Goal: Use online tool/utility: Utilize a website feature to perform a specific function

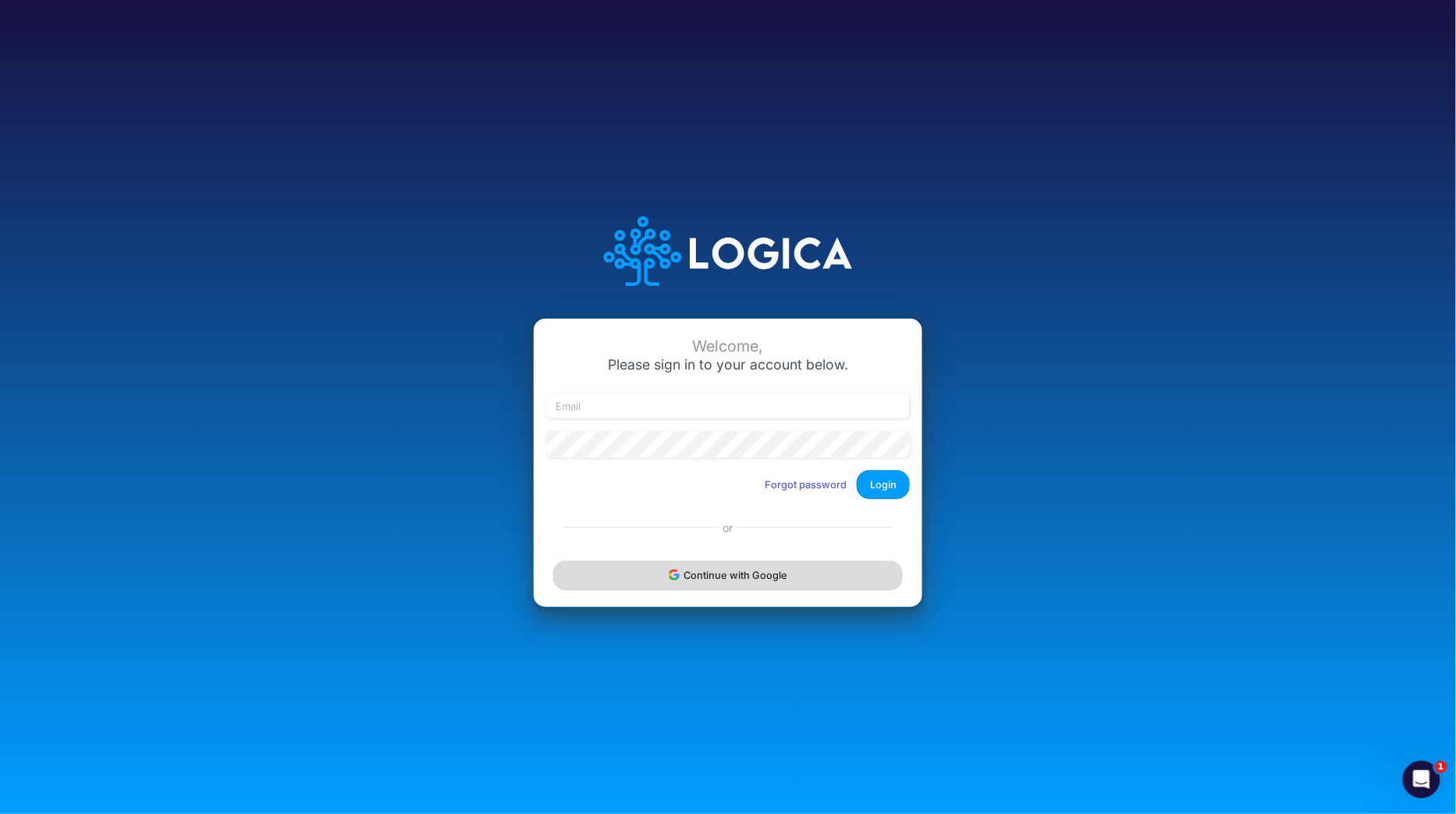
click at [721, 578] on button "Continue with Google" at bounding box center [728, 575] width 349 height 29
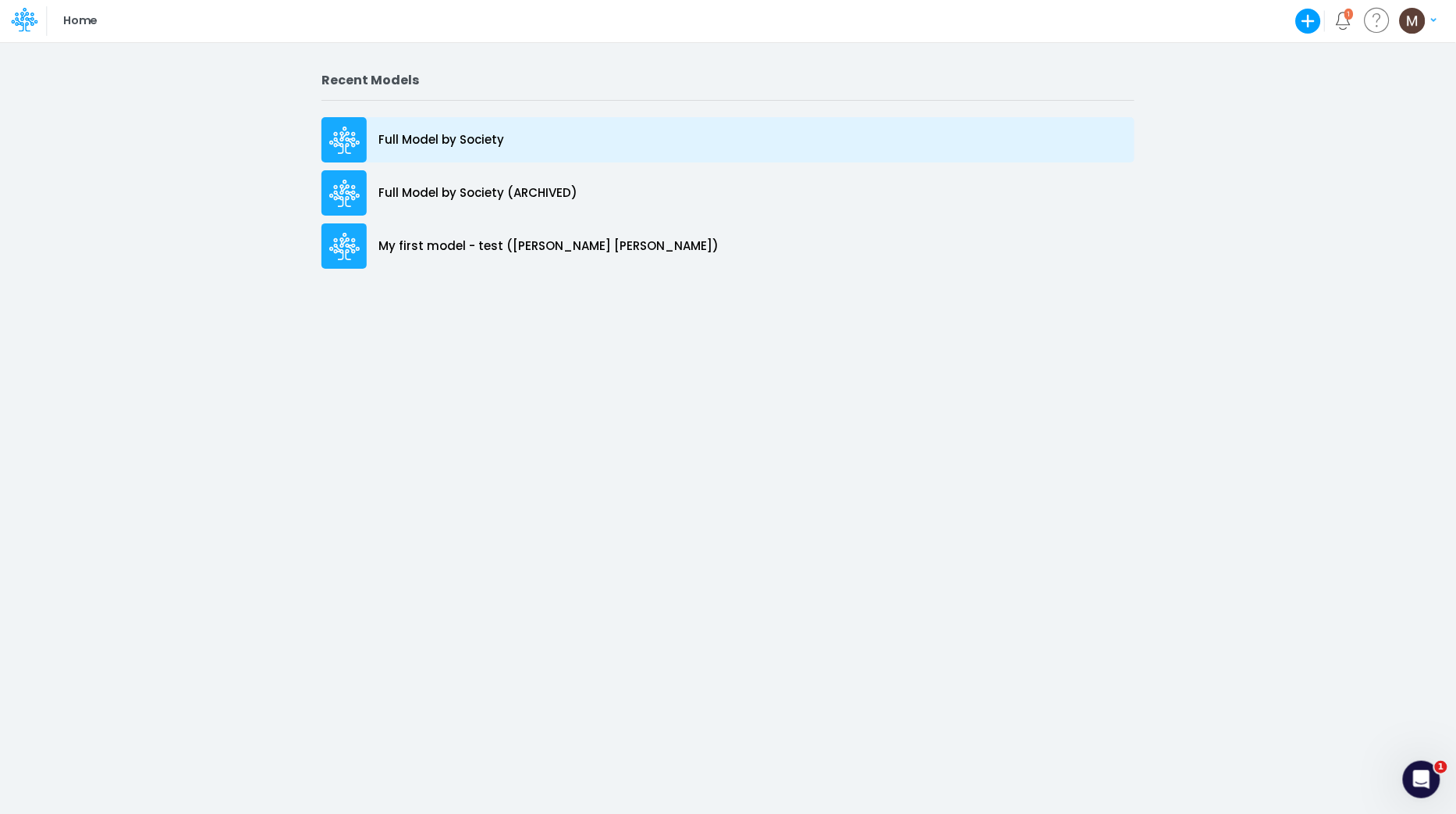
click at [463, 140] on p "Full Model by Society" at bounding box center [441, 140] width 125 height 18
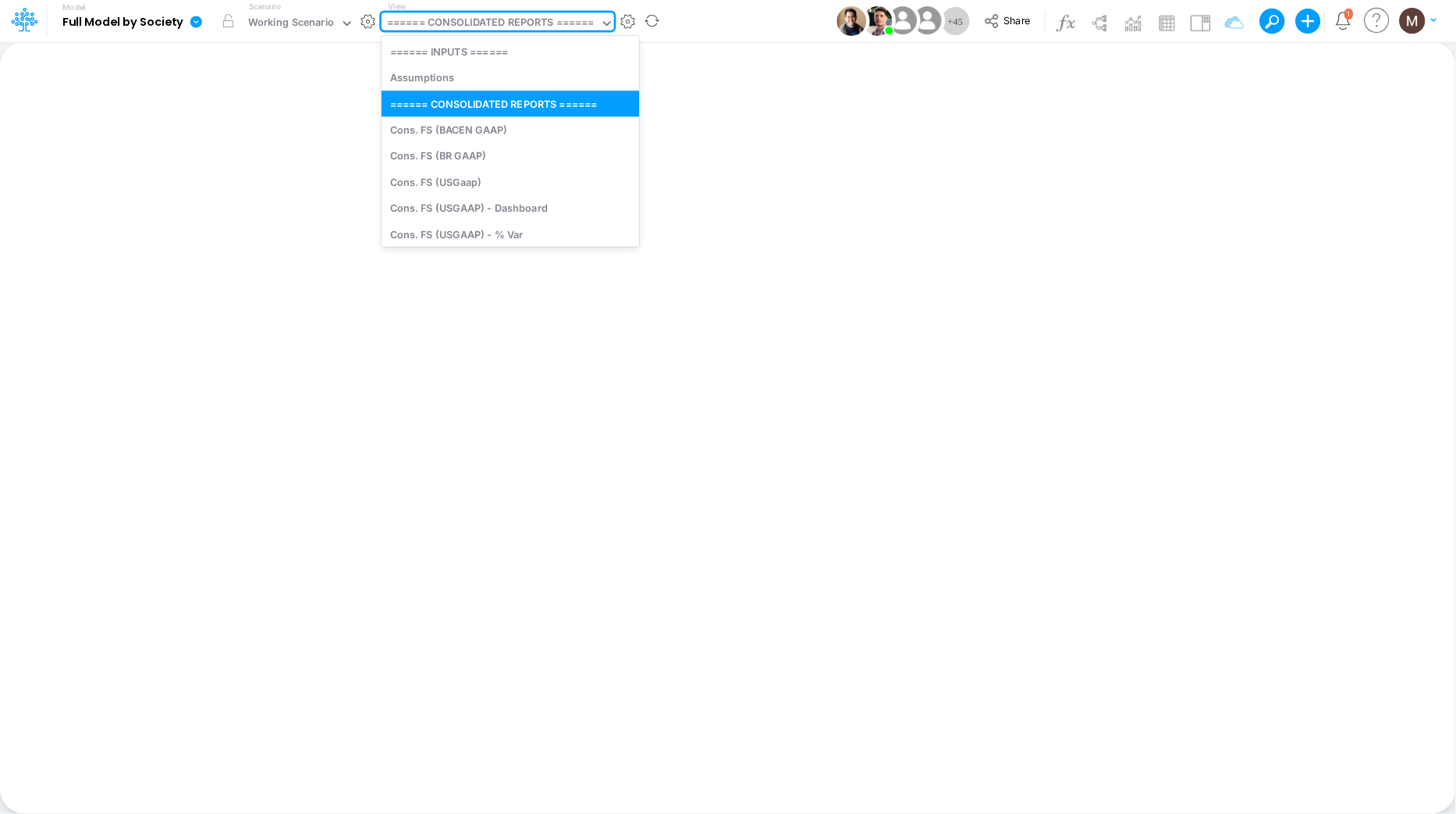
click at [496, 25] on div "====== CONSOLIDATED REPORTS ======" at bounding box center [491, 24] width 208 height 18
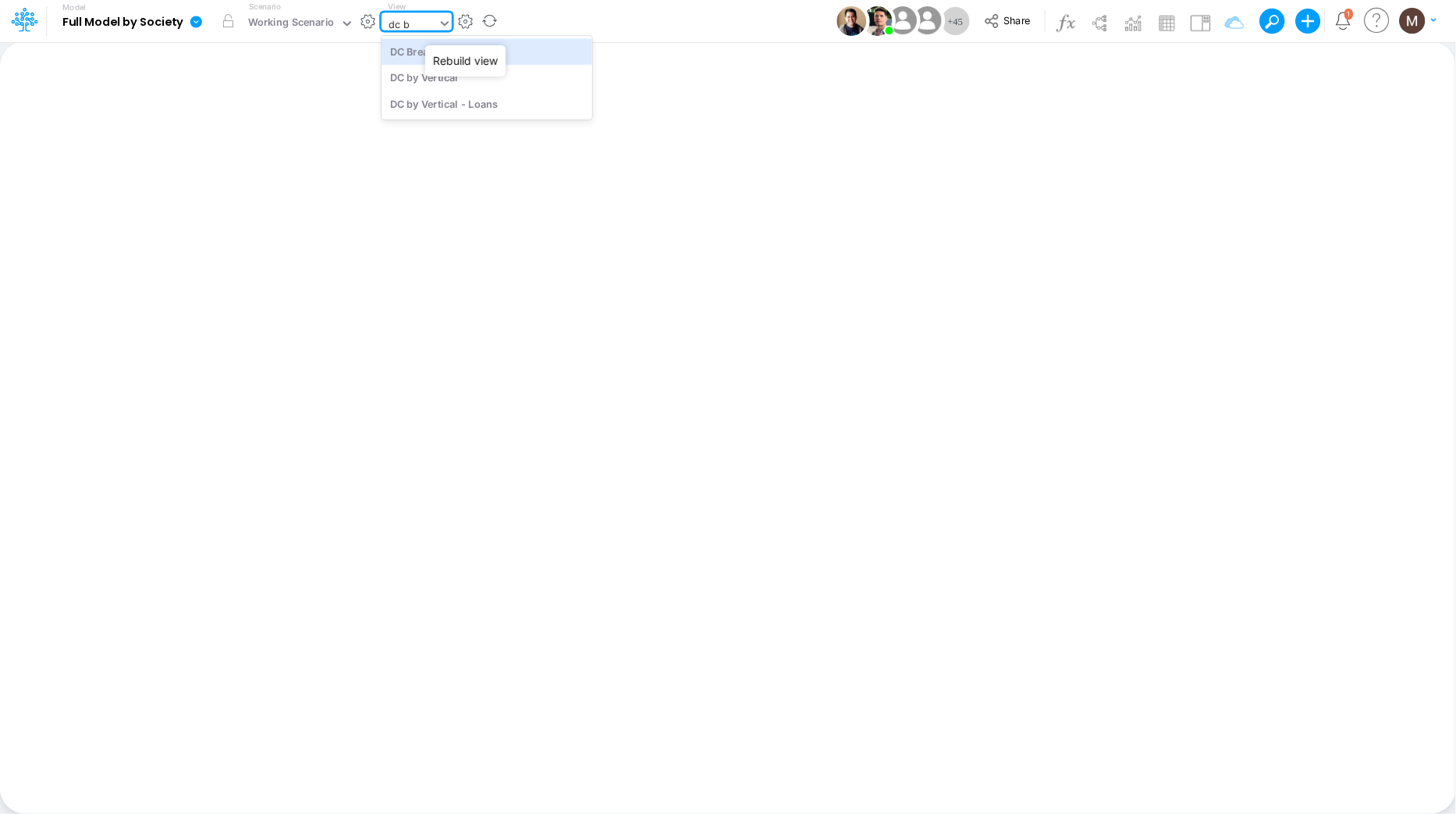
type input "dc by"
click at [413, 54] on div "DC by Vertical" at bounding box center [487, 51] width 211 height 26
type input "DC by Vertical"
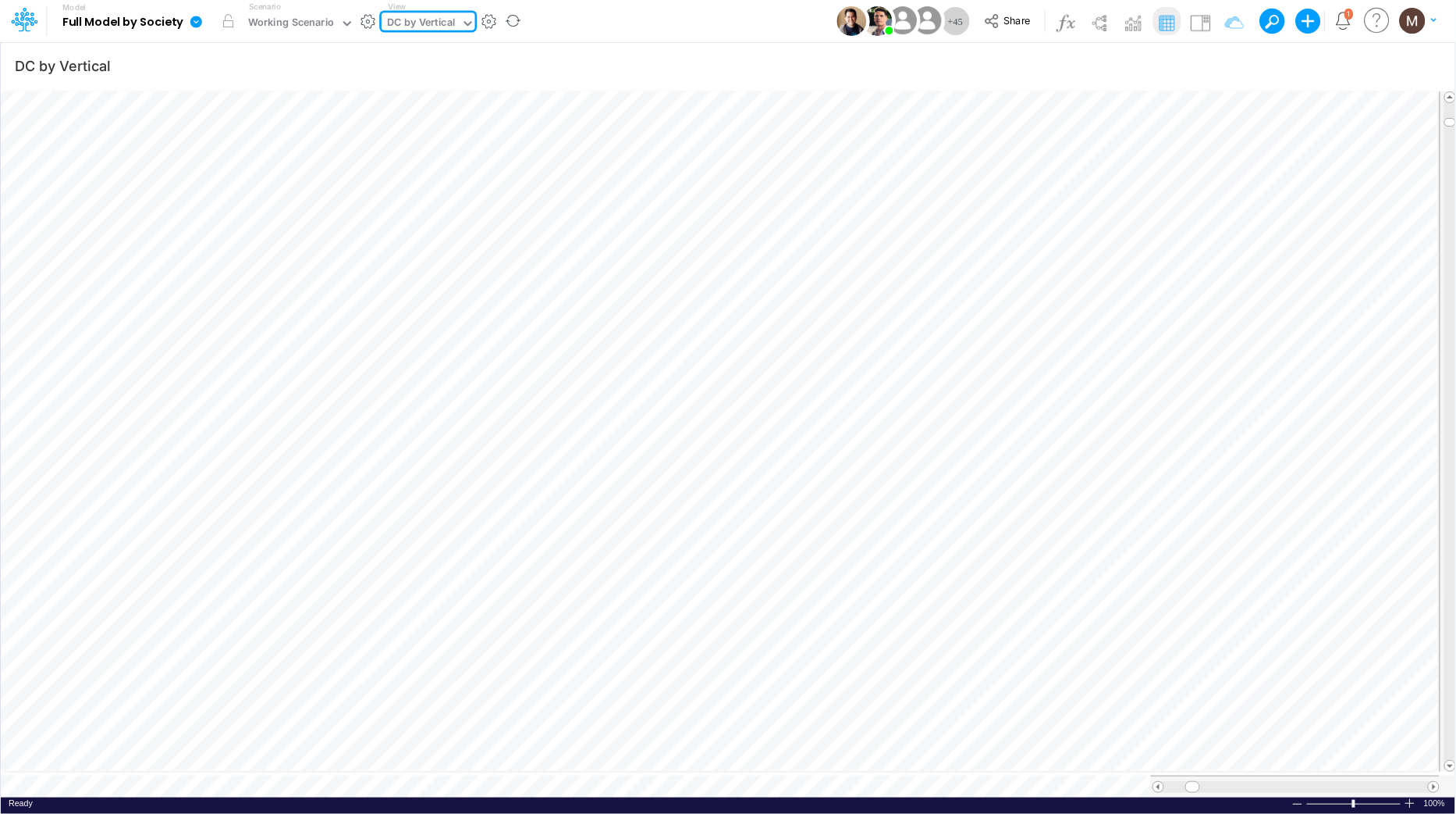
click at [408, 27] on div "DC by Vertical" at bounding box center [421, 24] width 68 height 18
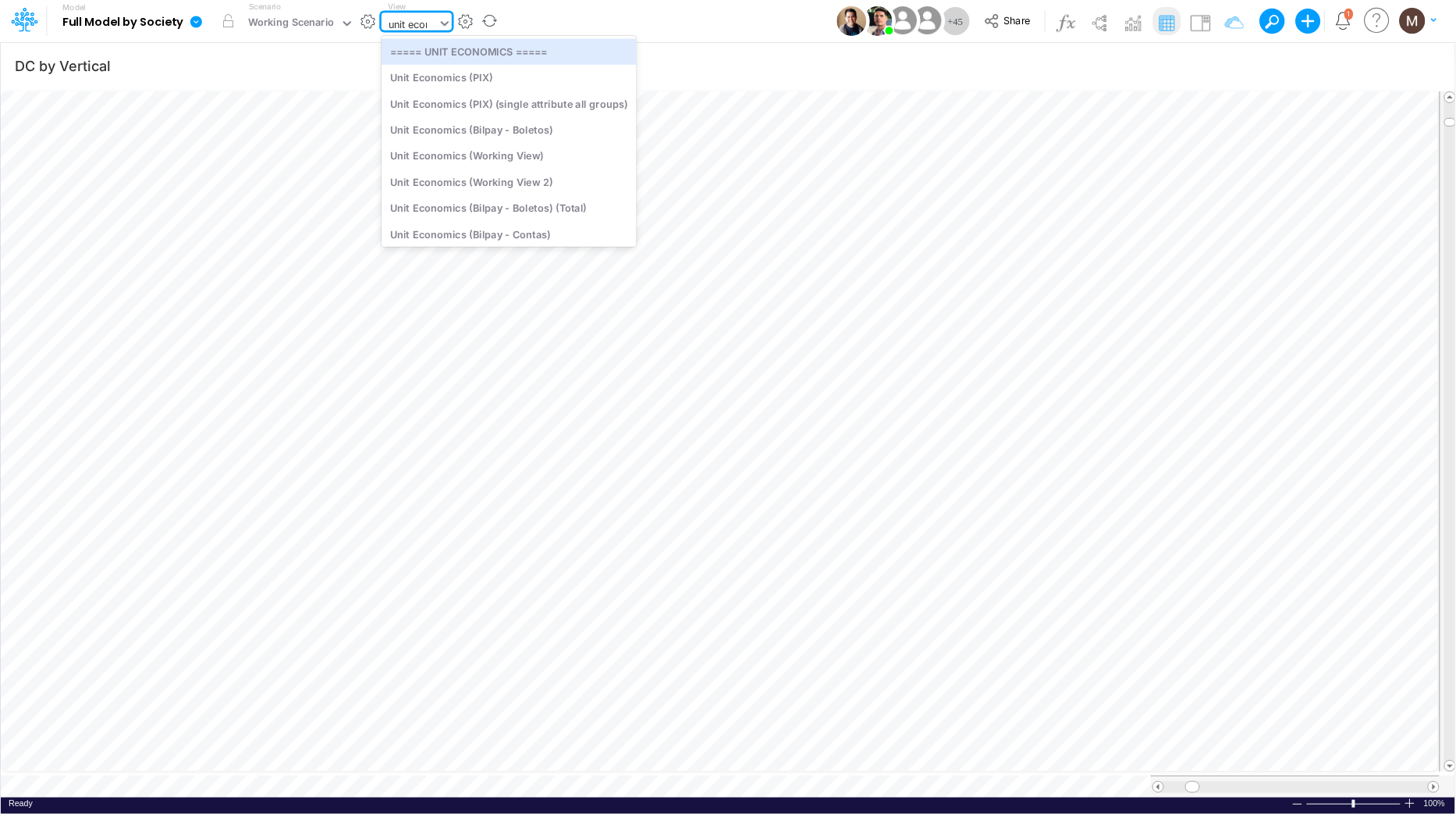
type input "unit econo"
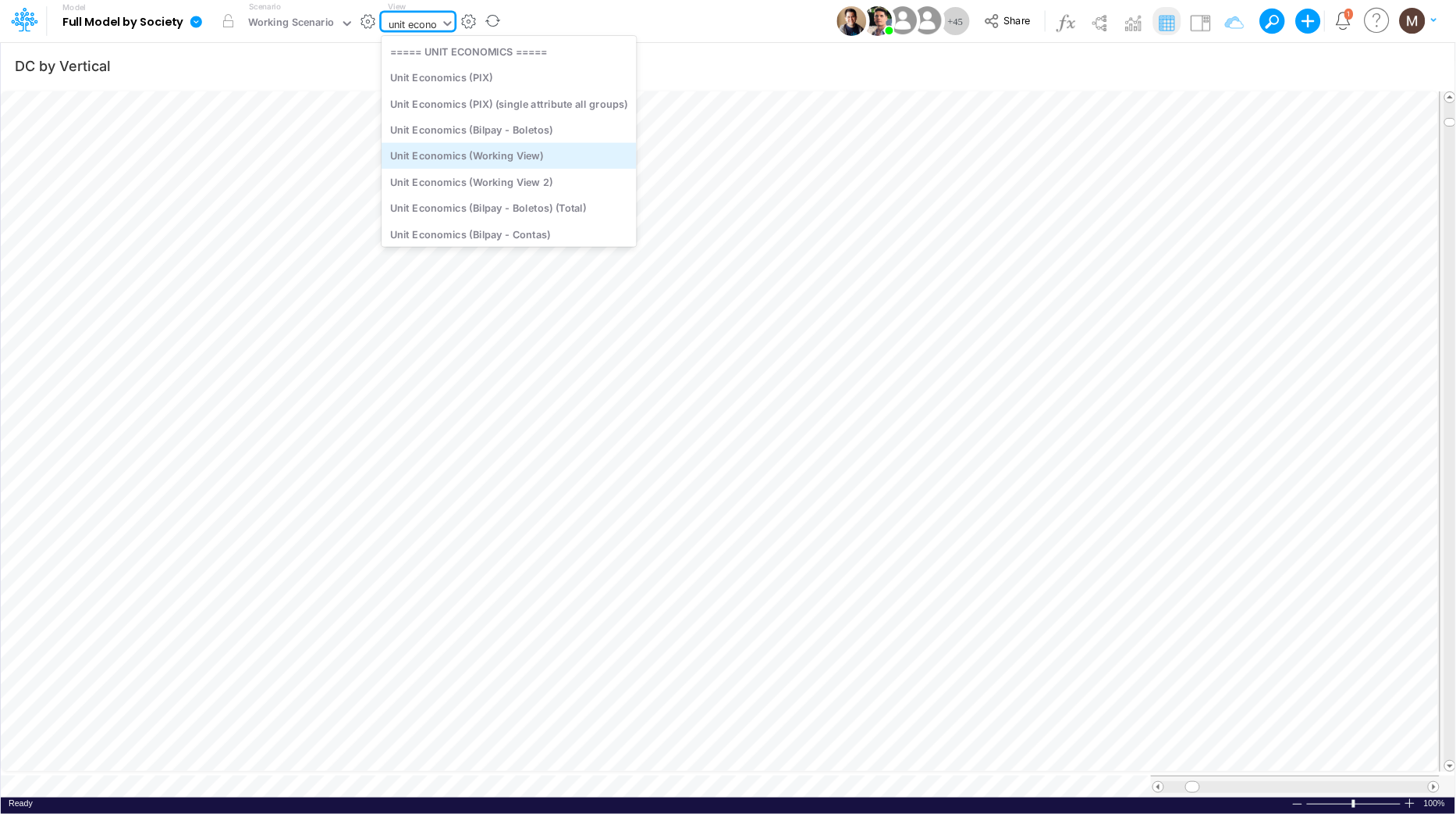
click at [392, 154] on div "Unit Economics (Working View)" at bounding box center [509, 155] width 255 height 26
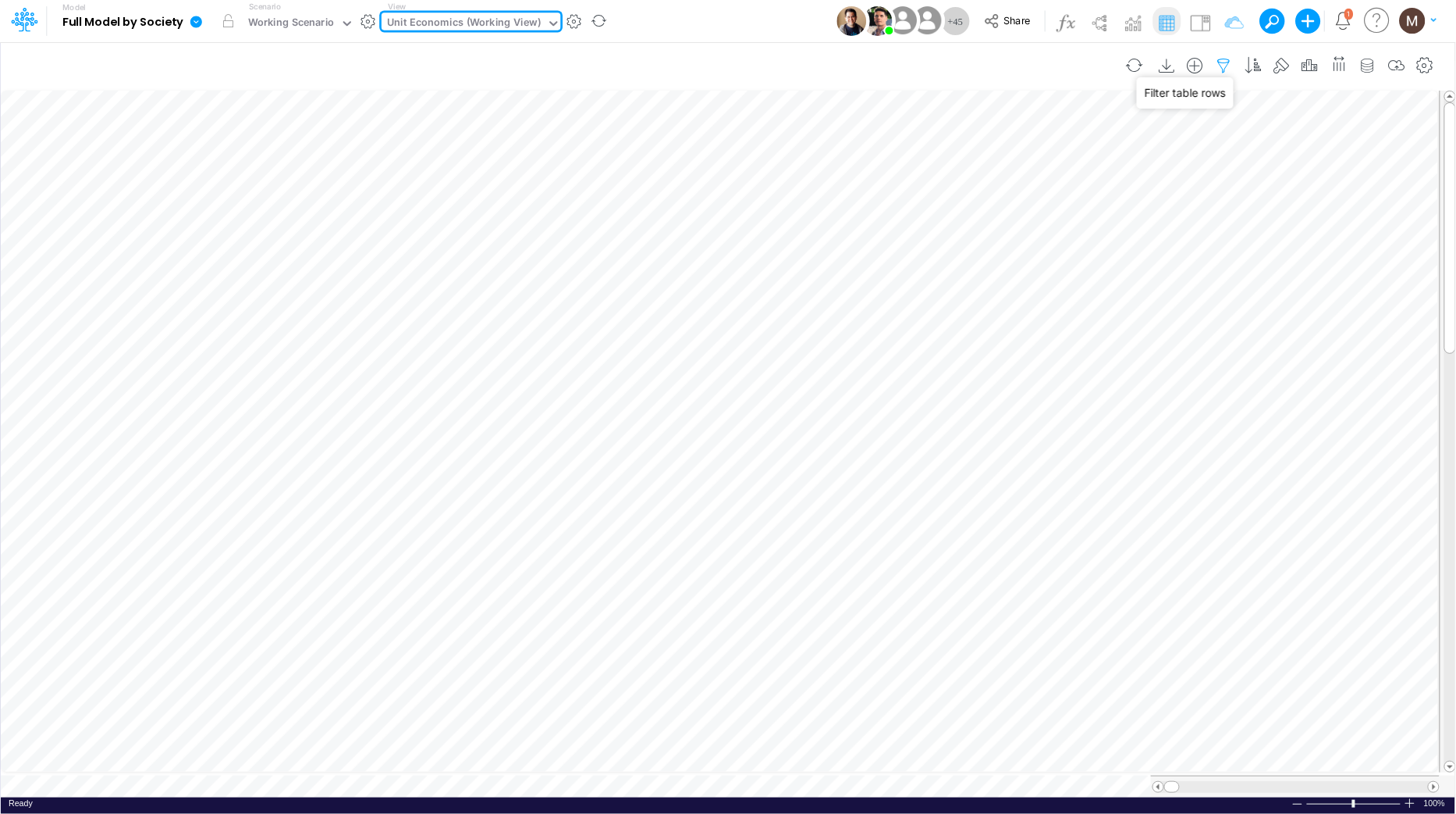
click at [1226, 65] on icon "button" at bounding box center [1224, 66] width 23 height 17
select select "contains"
select select "tableSearchOR"
select select "contains"
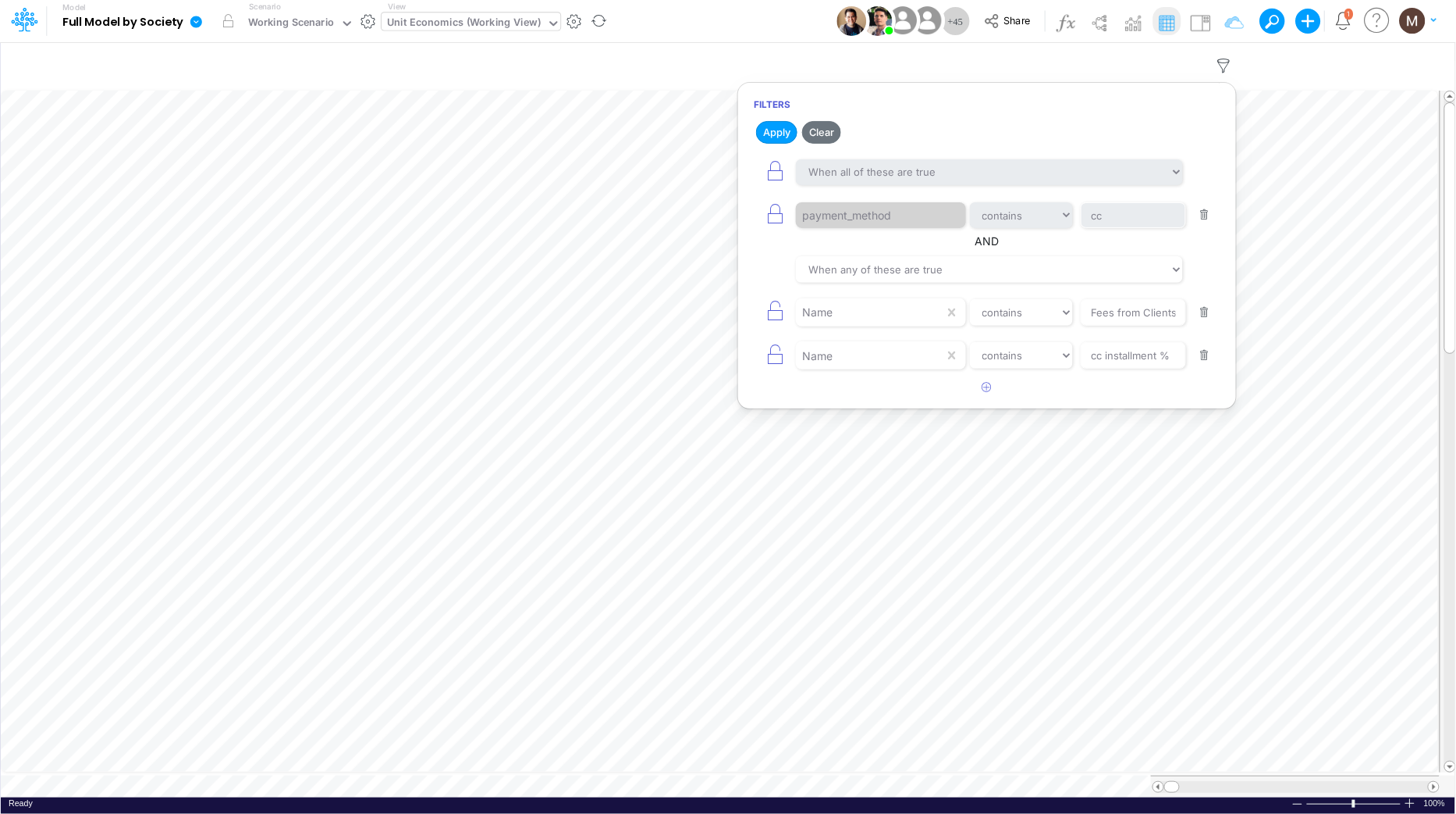
click at [1206, 356] on button "button" at bounding box center [1205, 356] width 31 height 21
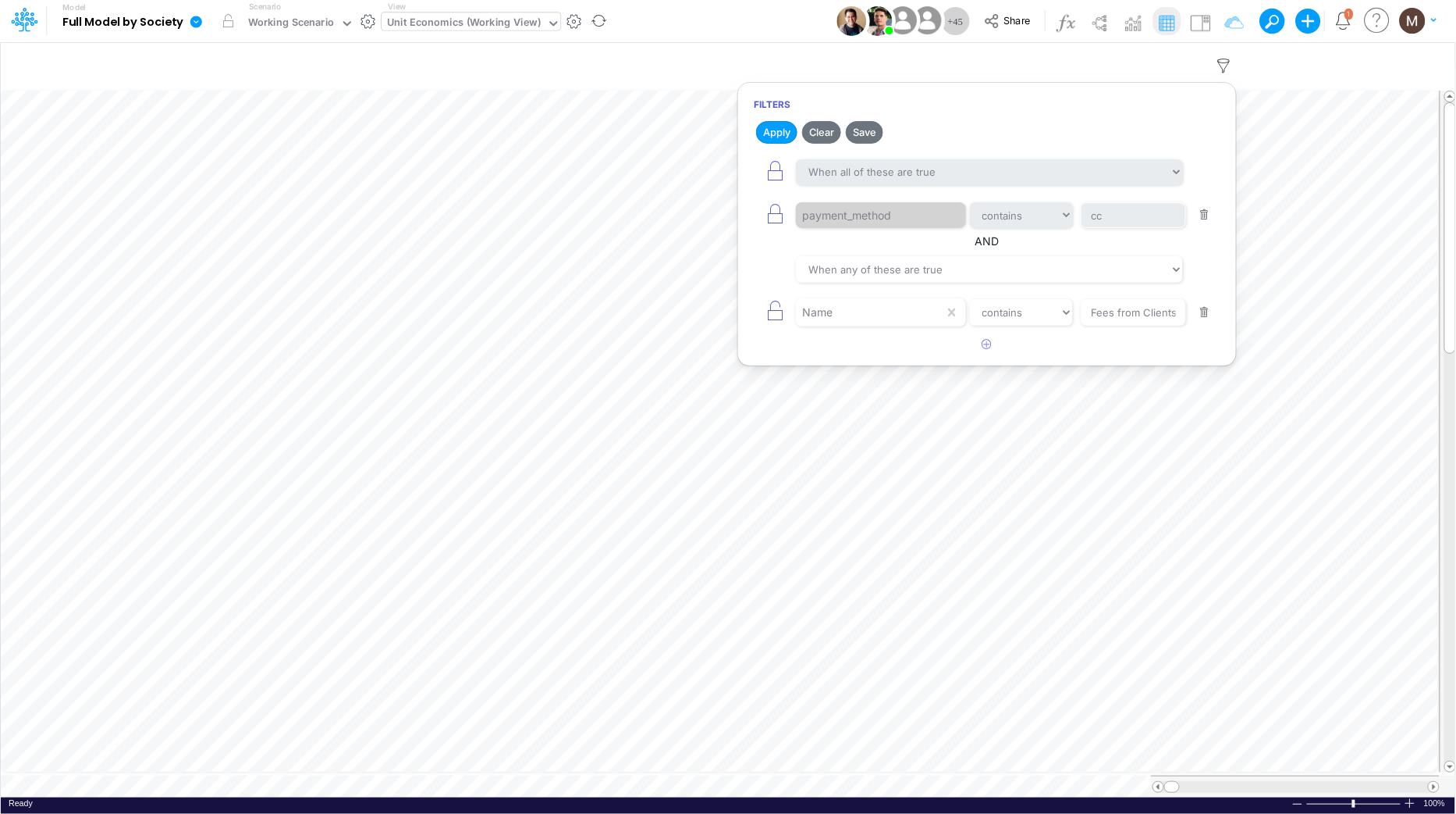
click at [1202, 311] on button "button" at bounding box center [1205, 312] width 31 height 21
click at [1208, 218] on button "button" at bounding box center [1205, 214] width 31 height 21
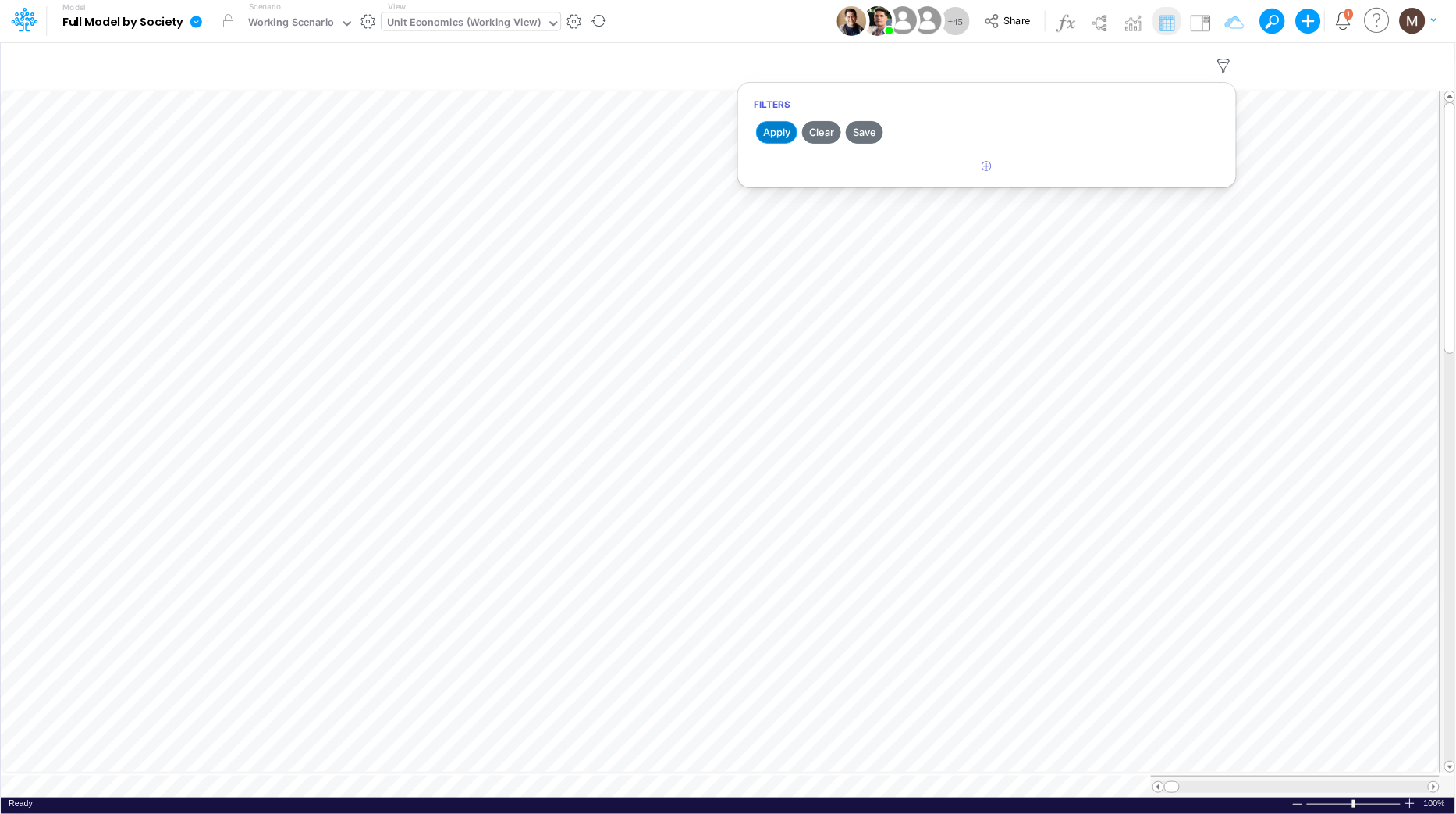
click at [786, 133] on button "Apply" at bounding box center [777, 132] width 42 height 22
click at [1225, 61] on icon "button" at bounding box center [1224, 66] width 23 height 17
click at [992, 166] on icon "button" at bounding box center [988, 166] width 10 height 10
select select "tableSearchOR"
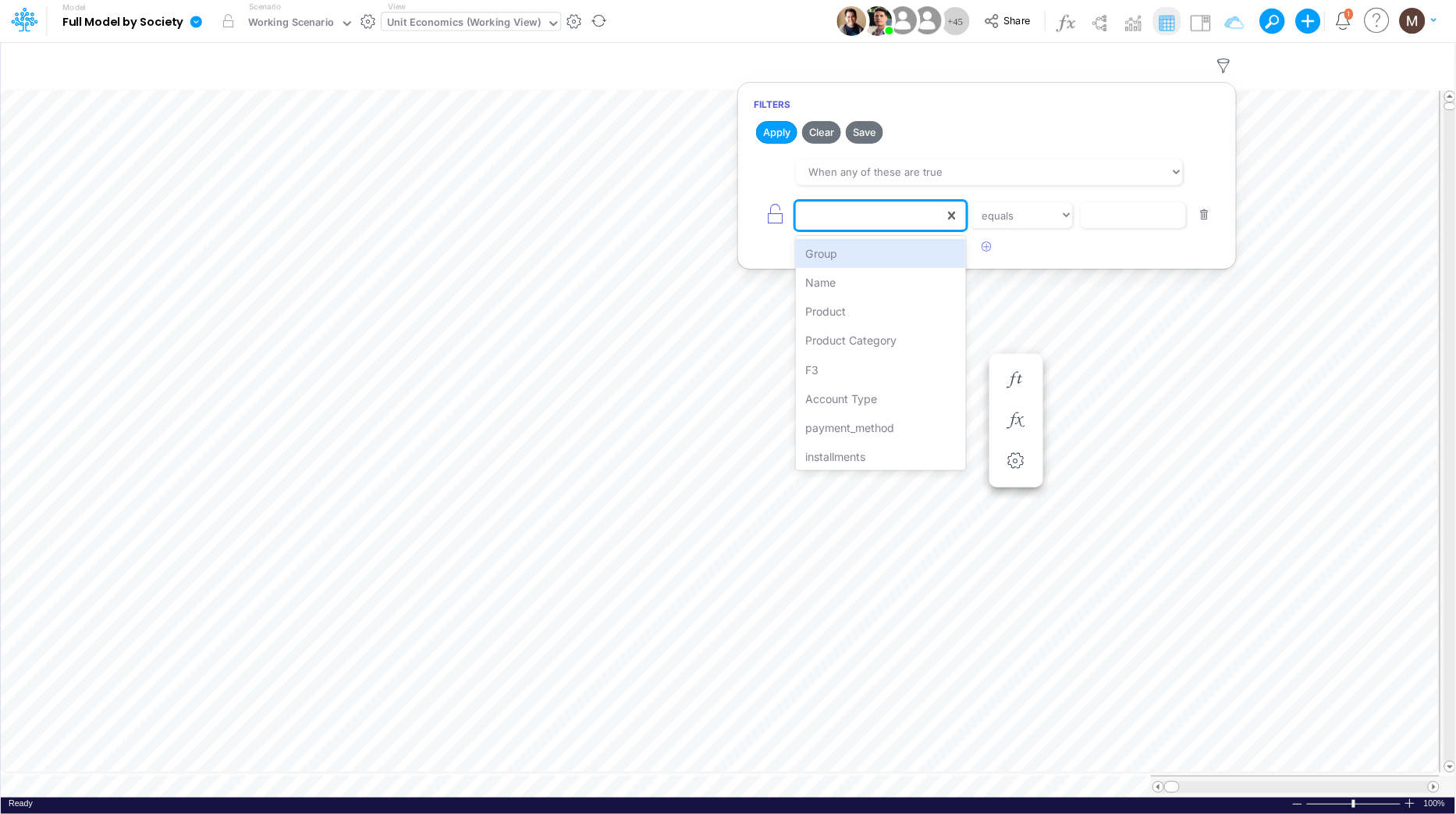
click at [919, 218] on div at bounding box center [870, 216] width 149 height 27
type input "name"
click at [896, 255] on div "Name" at bounding box center [881, 253] width 169 height 29
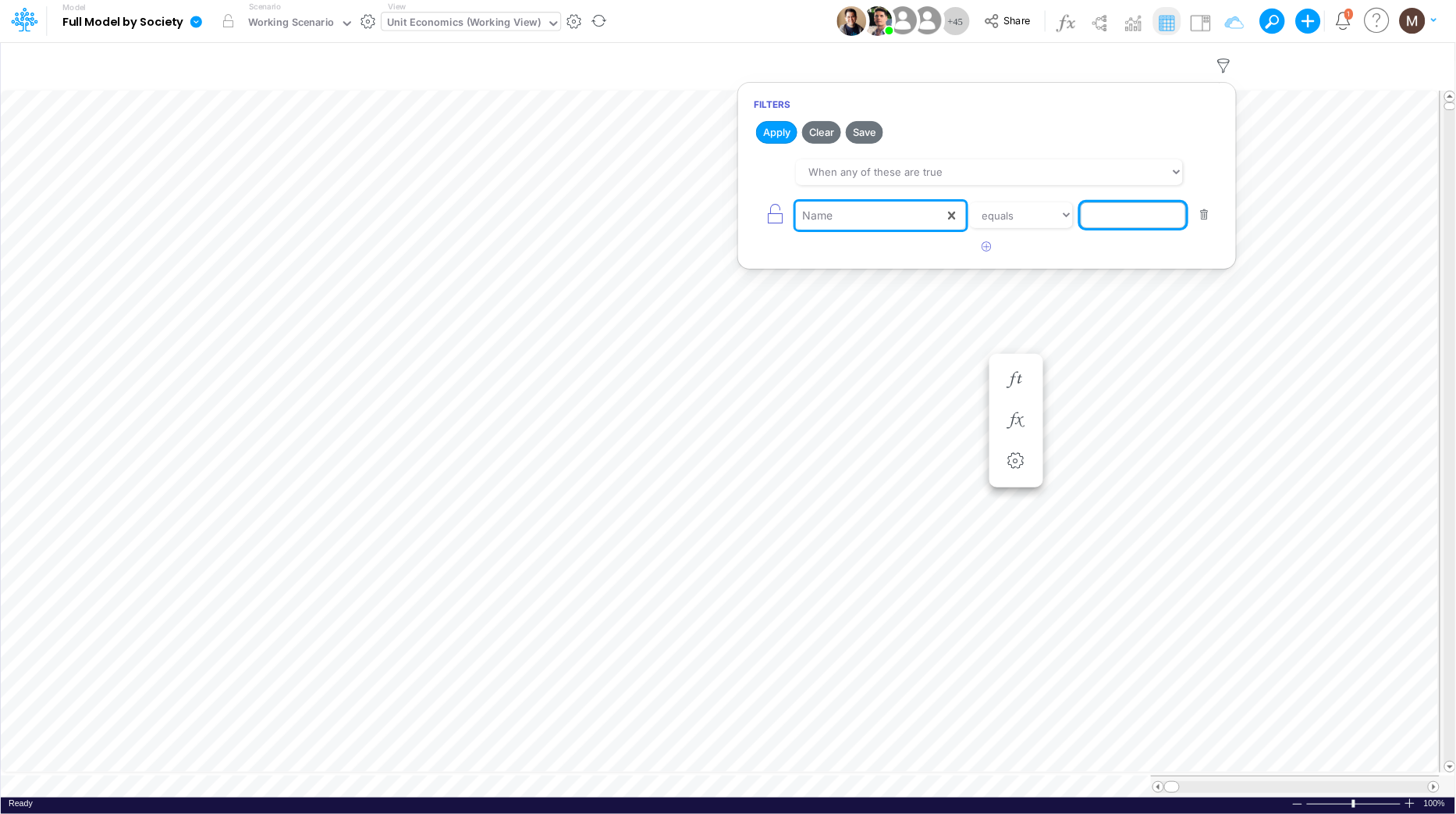
click at [1113, 216] on input "text" at bounding box center [1133, 216] width 105 height 27
type input "Advancing Cost %"
click at [771, 135] on button "Apply" at bounding box center [777, 132] width 42 height 22
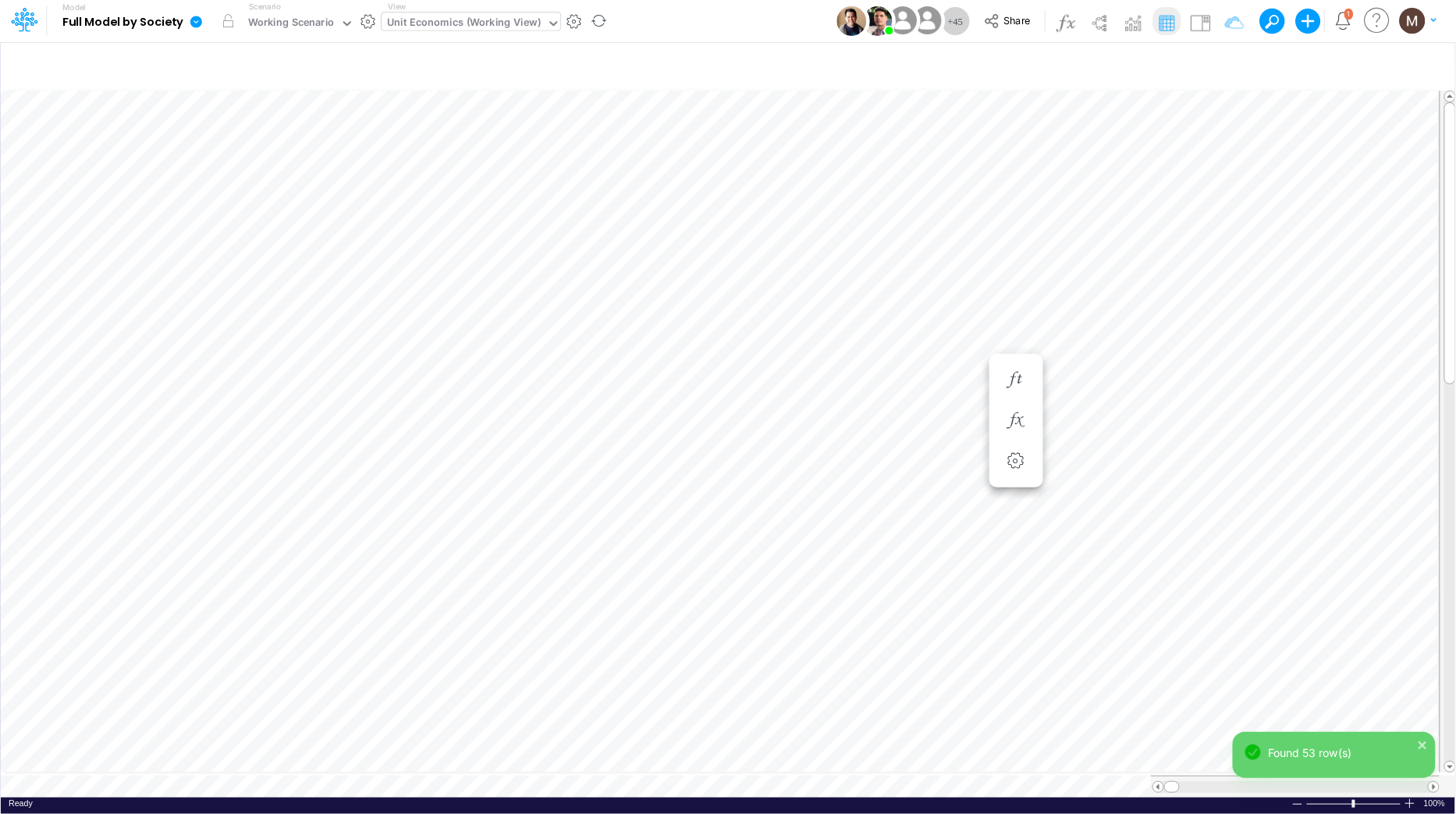
scroll to position [0, 1]
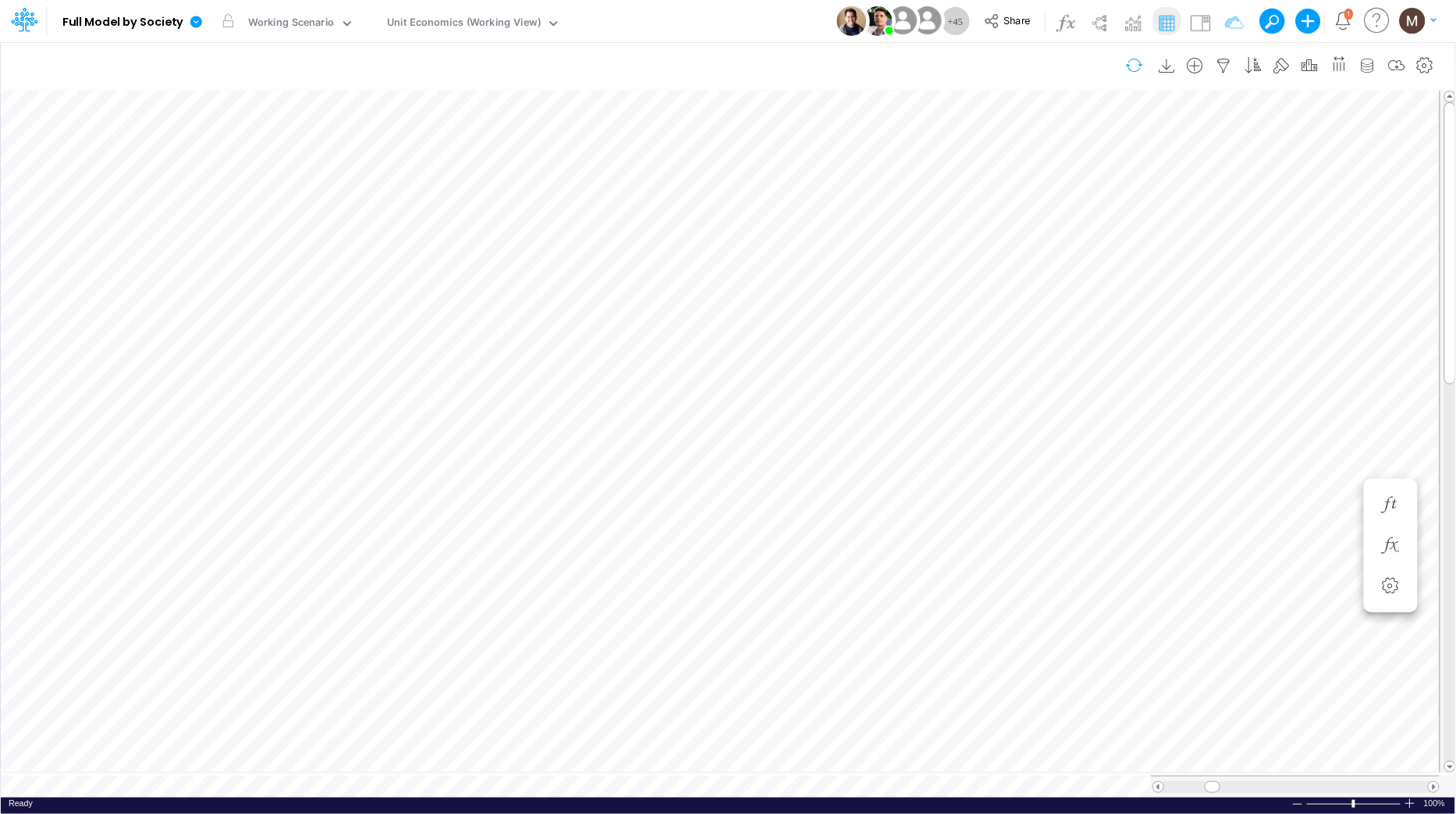
scroll to position [0, 1]
click at [1108, 287] on icon "button" at bounding box center [1110, 287] width 23 height 17
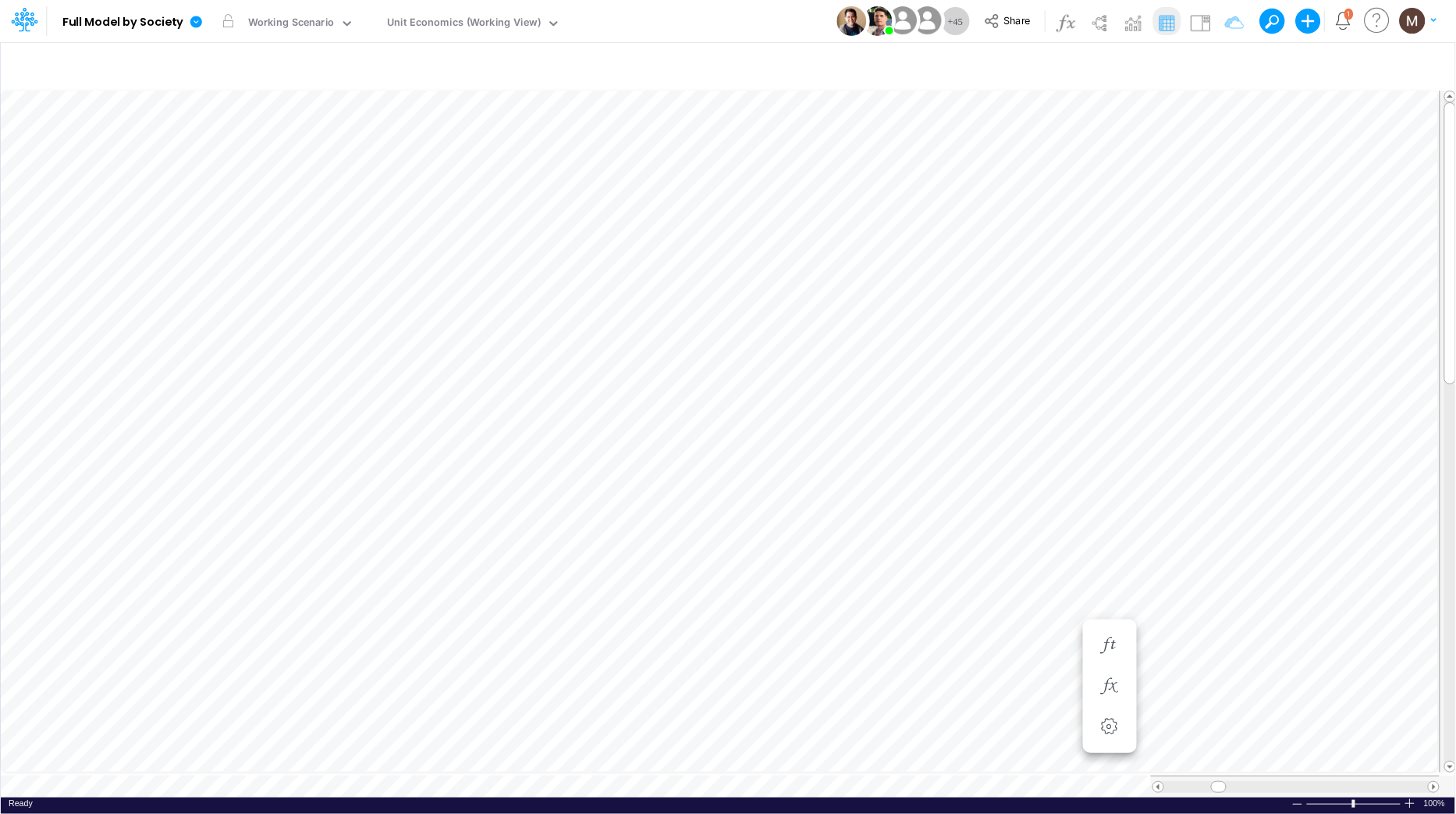
scroll to position [0, 1]
click at [1111, 623] on icon "button" at bounding box center [1110, 630] width 23 height 17
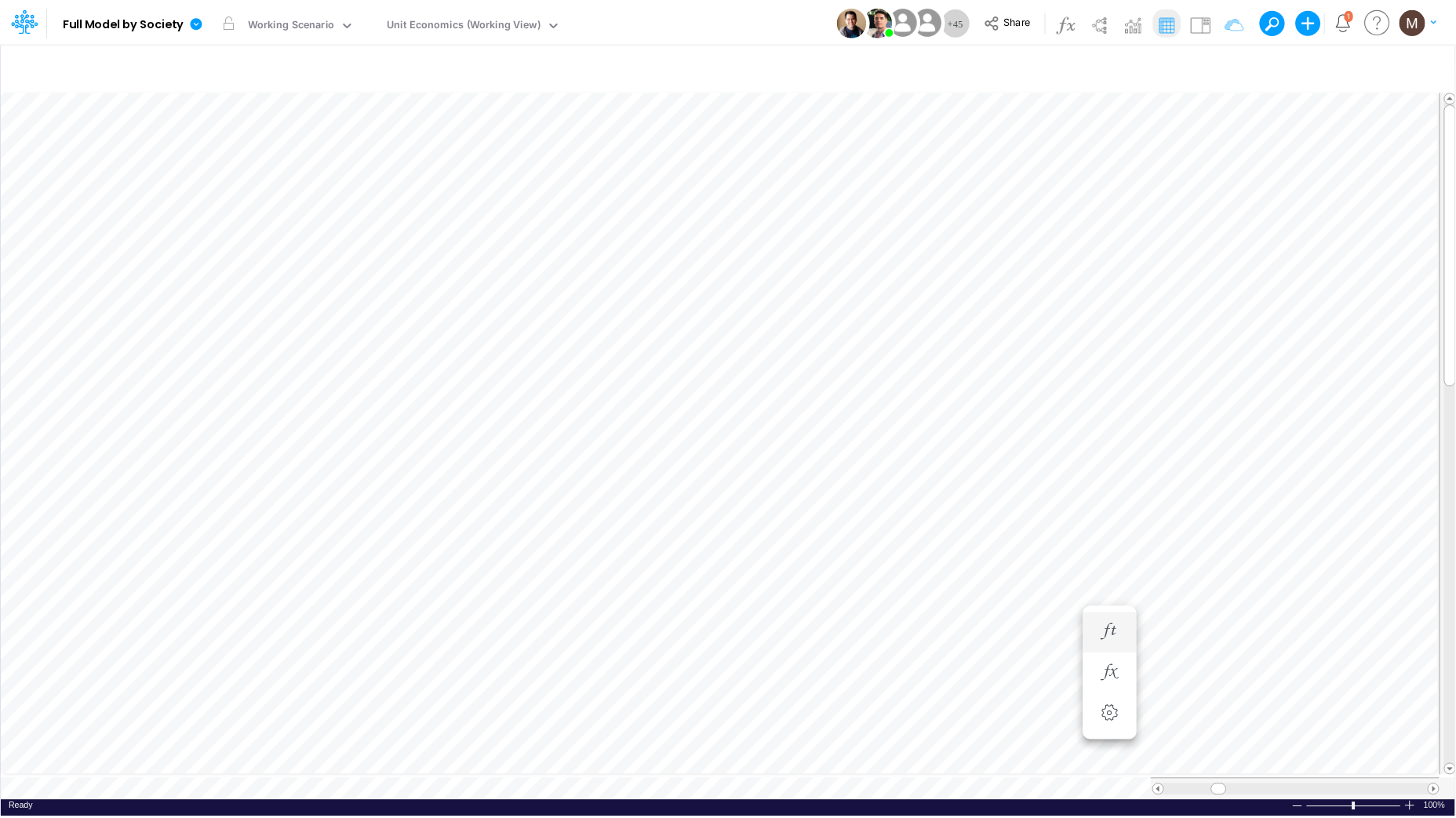
scroll to position [0, 1]
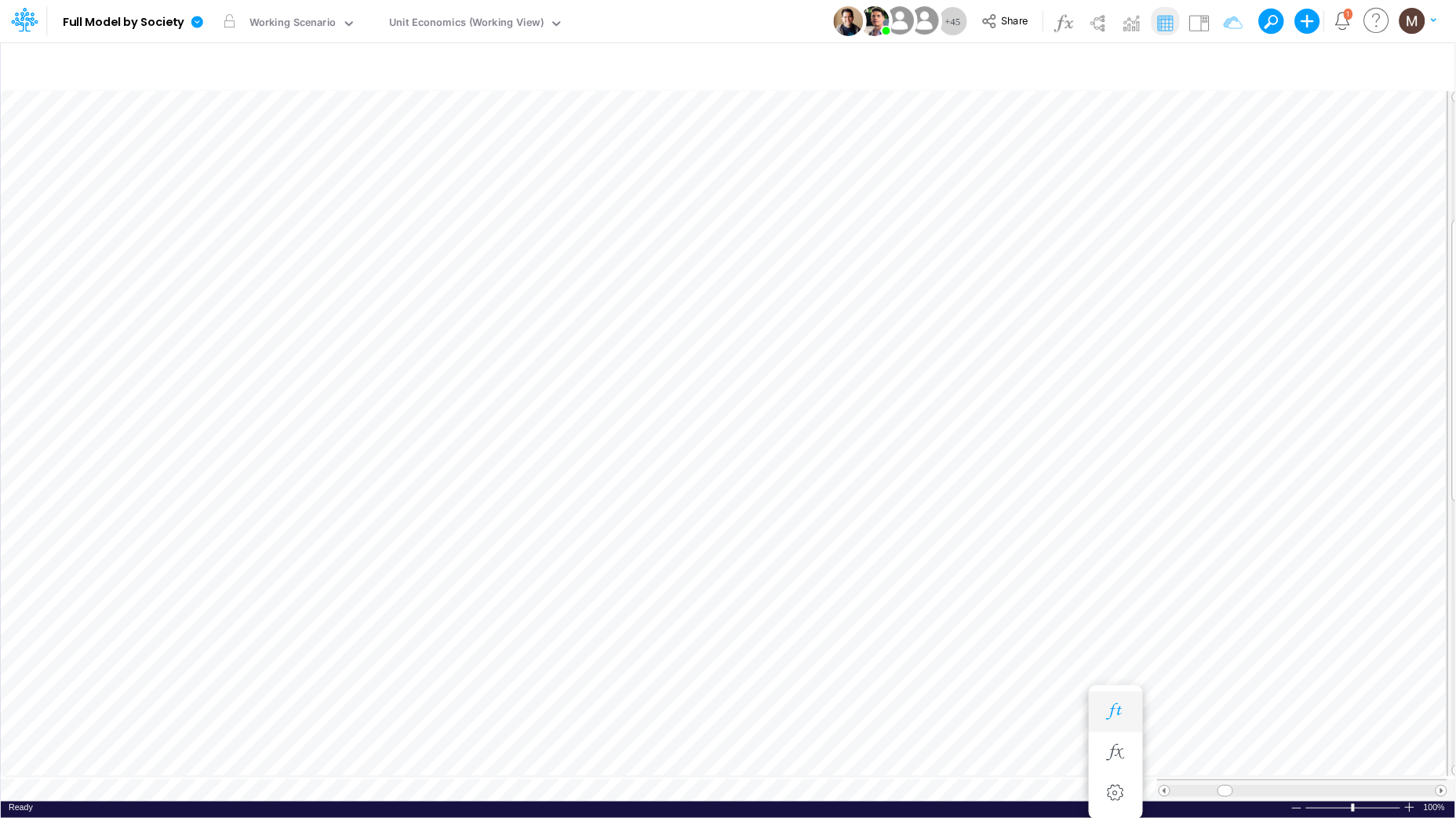
click at [1122, 709] on icon "button" at bounding box center [1116, 711] width 23 height 17
click at [1113, 432] on icon "button" at bounding box center [1116, 429] width 23 height 17
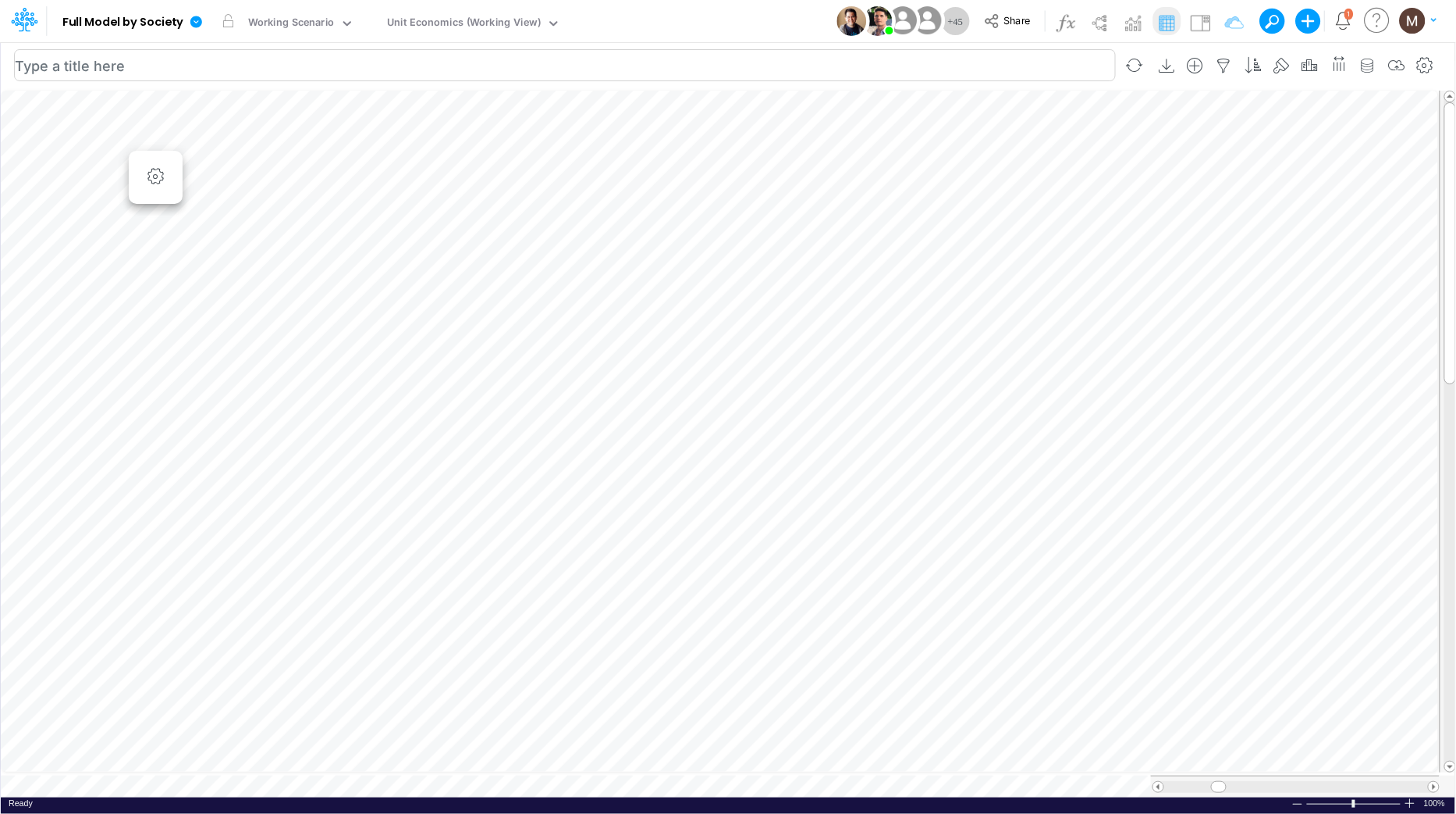
scroll to position [0, 1]
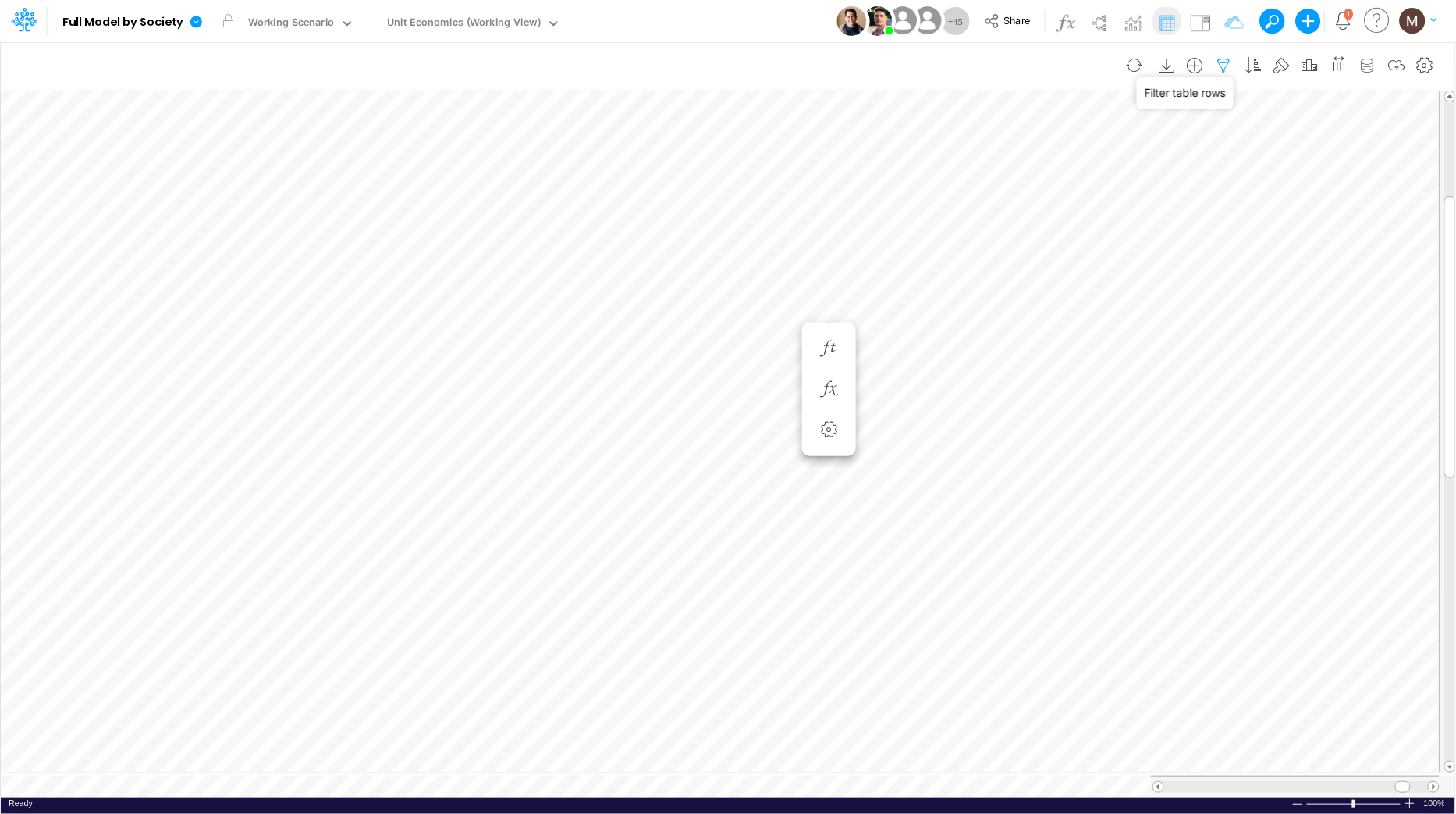
click at [1225, 67] on icon "button" at bounding box center [1224, 66] width 23 height 17
select select "tableSearchOR"
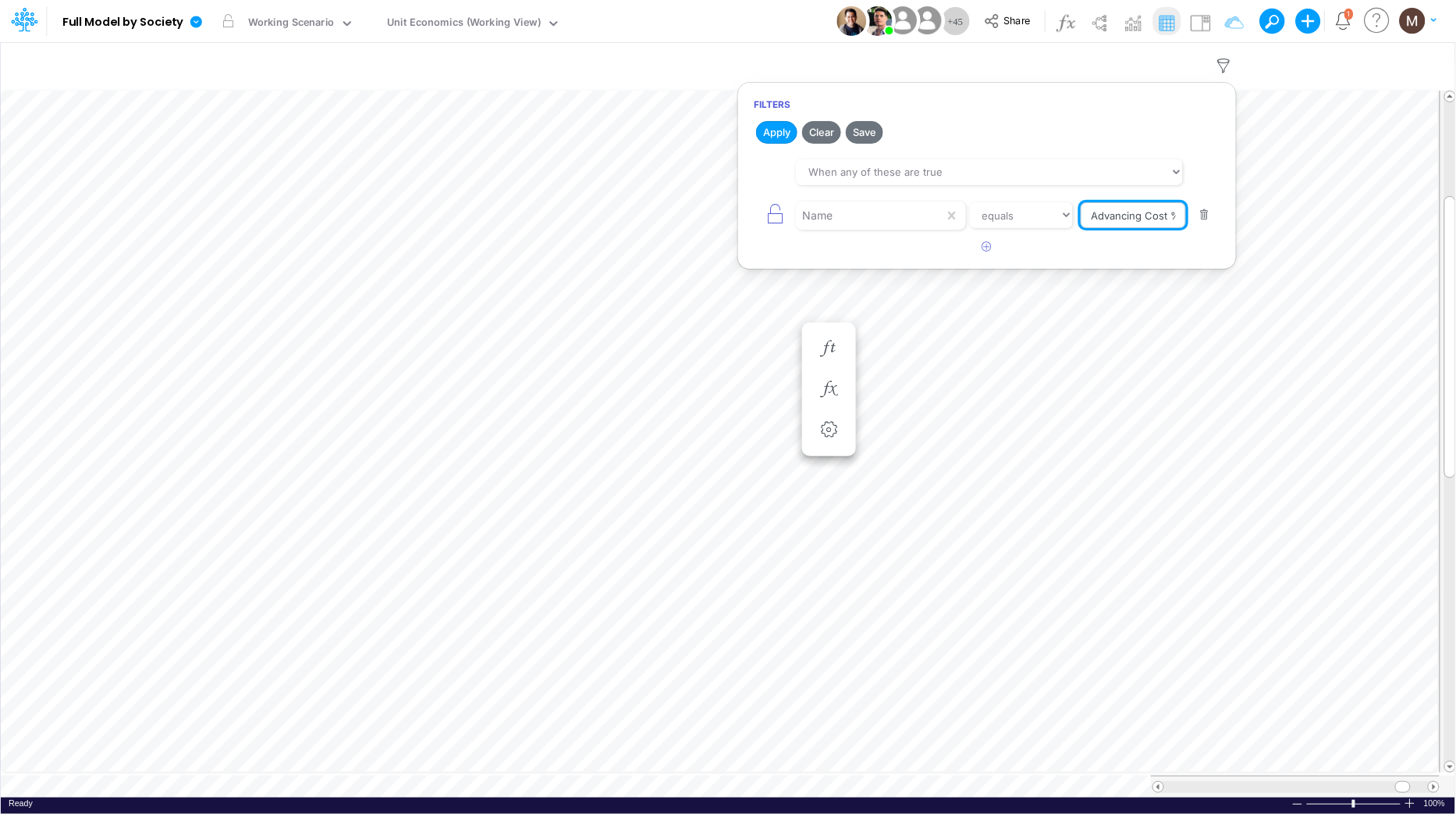
click at [1174, 213] on input "Advancing Cost %" at bounding box center [1133, 216] width 105 height 27
type input "Advancing Cost"
click at [787, 130] on button "Apply" at bounding box center [777, 132] width 42 height 22
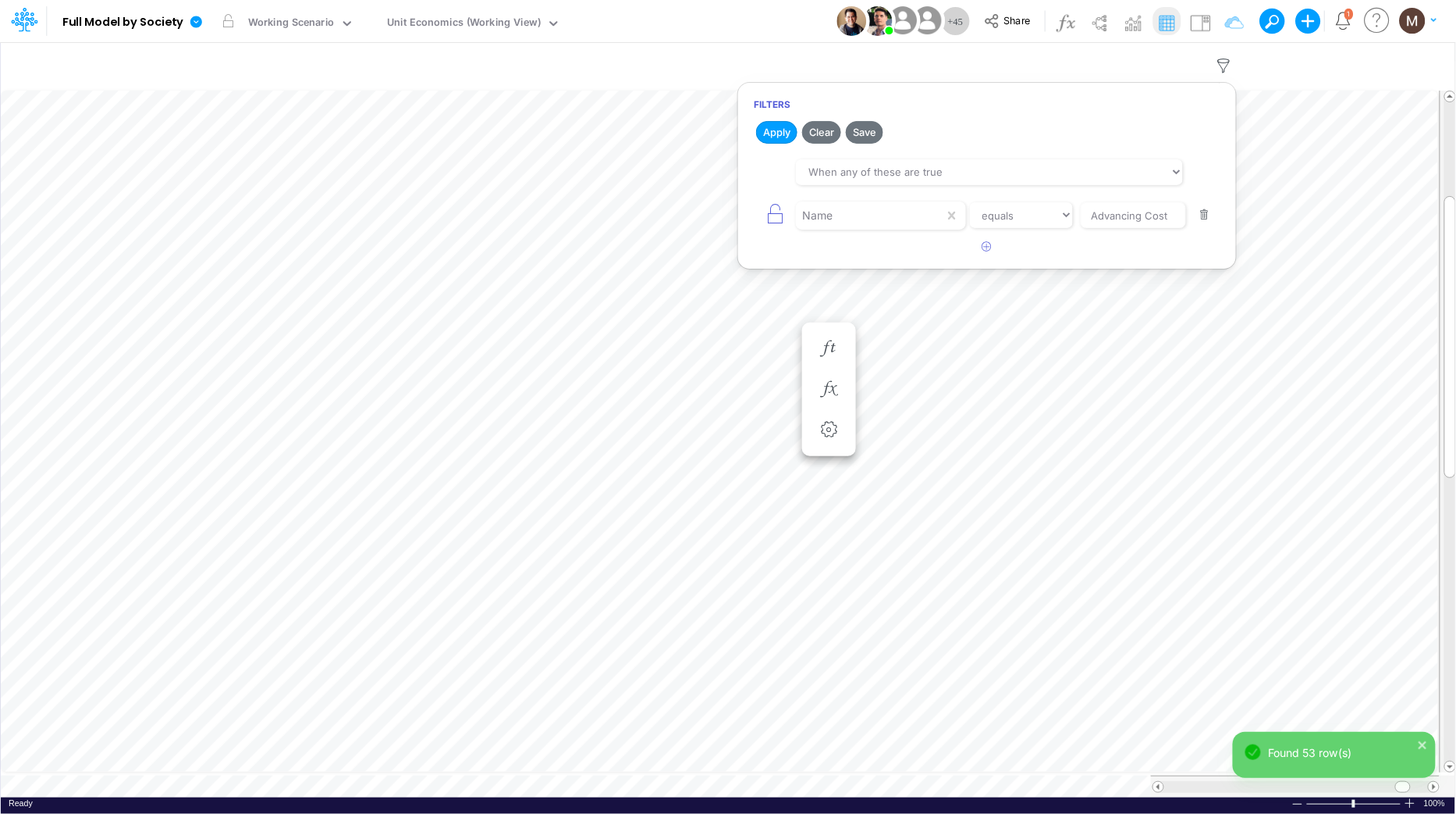
scroll to position [0, 1]
click at [1186, 781] on div at bounding box center [1297, 787] width 264 height 12
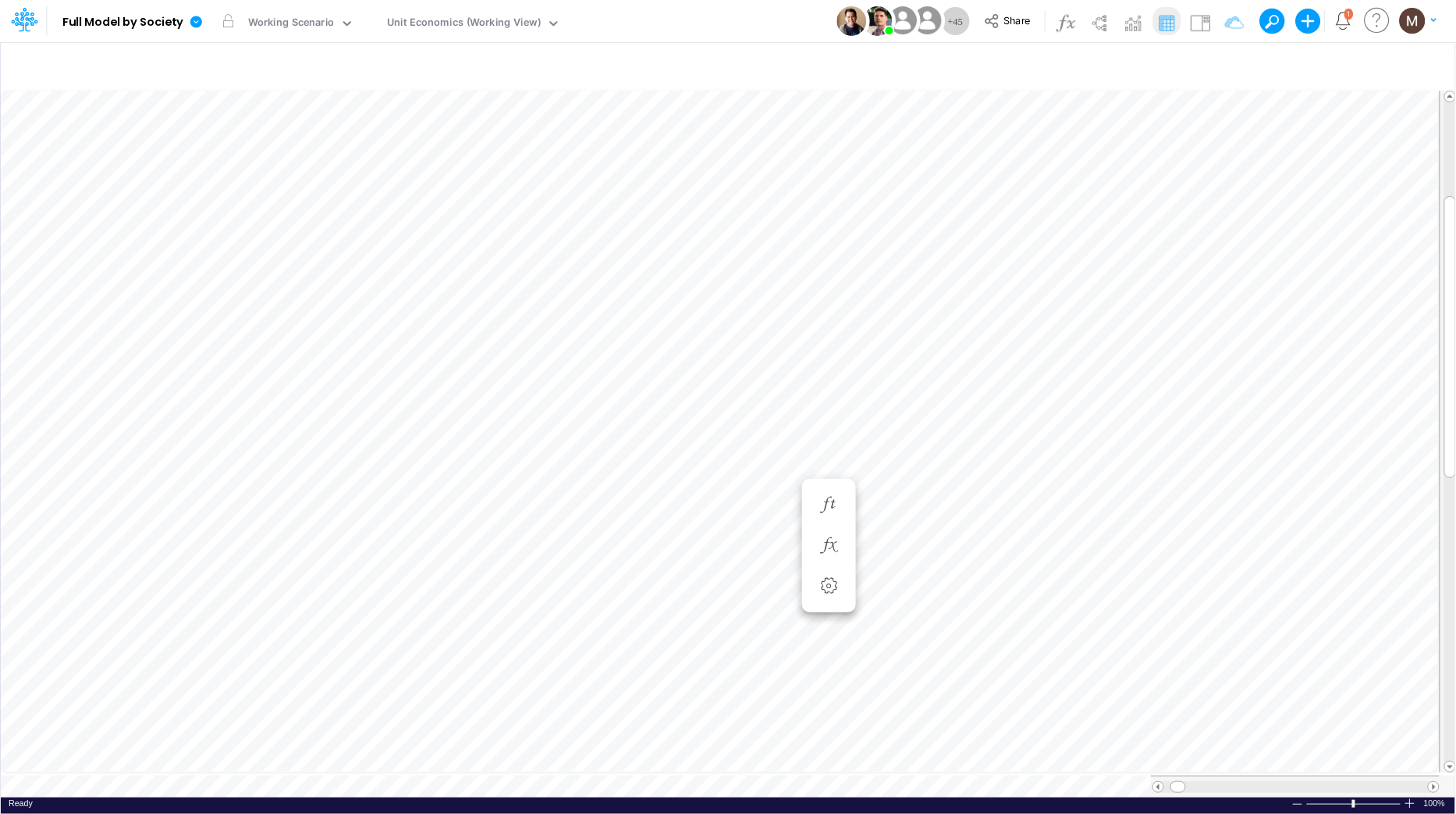
click at [1186, 781] on div at bounding box center [1297, 787] width 264 height 12
click at [1020, 517] on button "button" at bounding box center [1016, 531] width 29 height 32
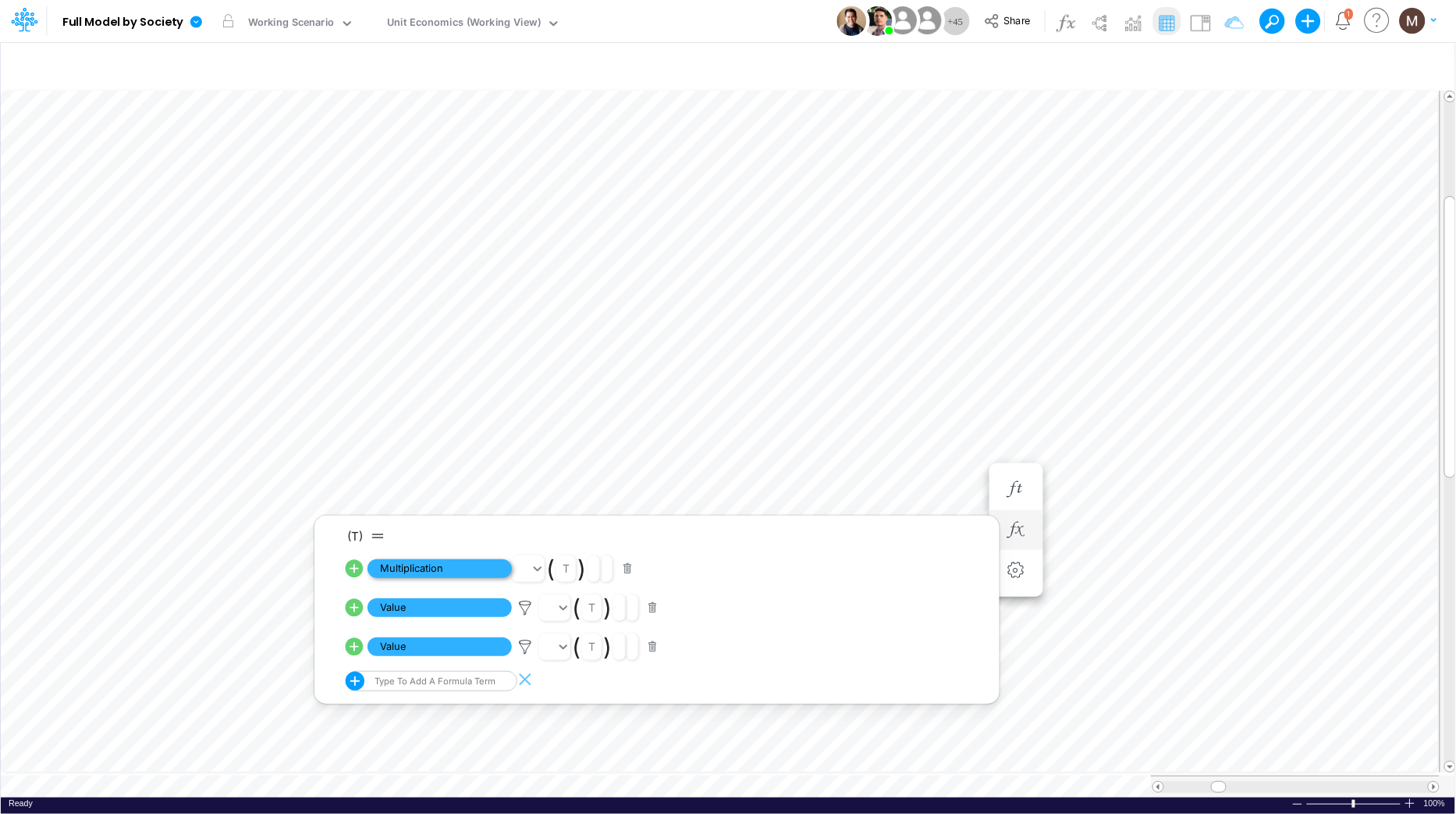
click at [471, 565] on span "Multiplication" at bounding box center [440, 569] width 144 height 20
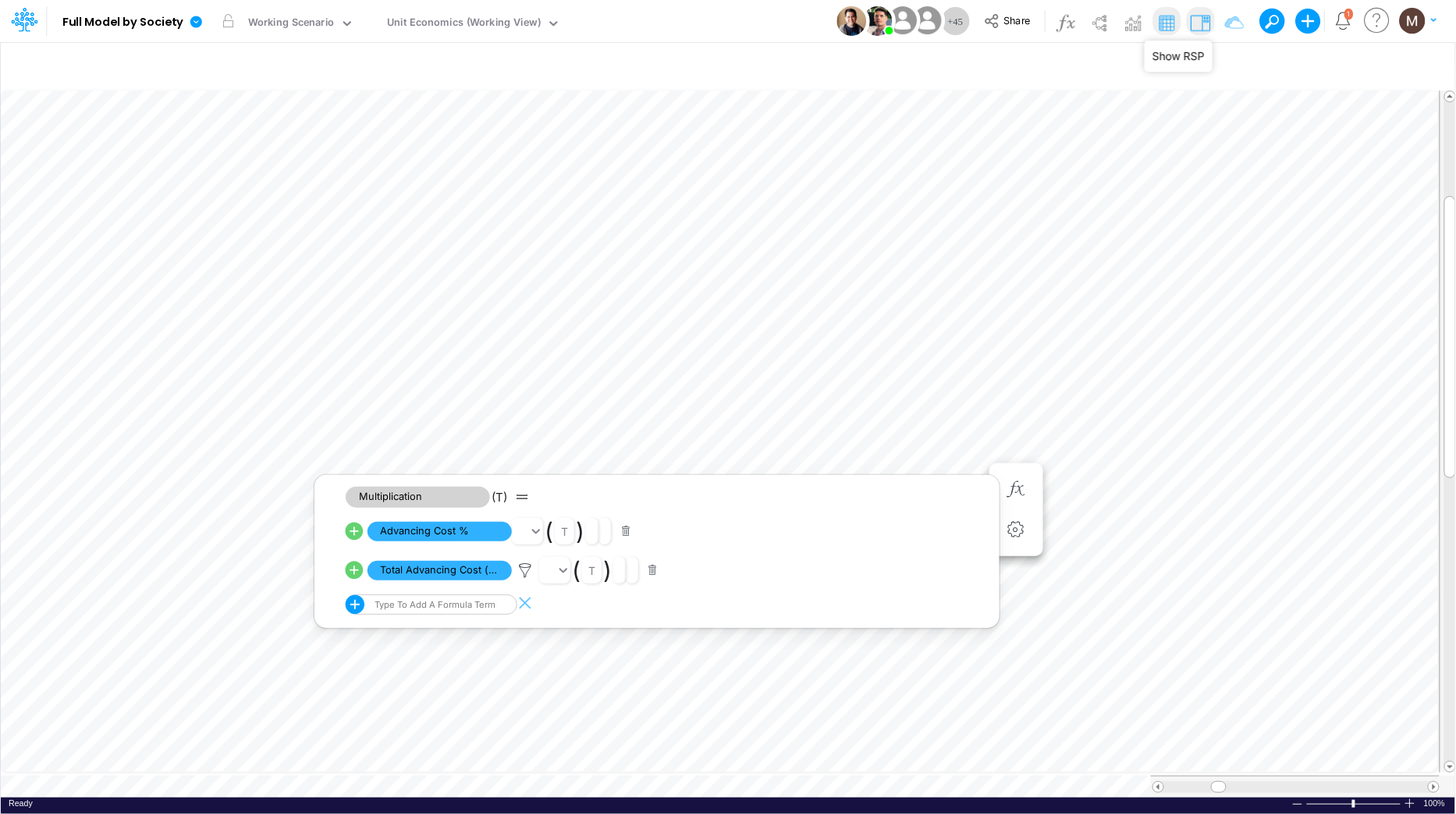
click at [1197, 26] on img at bounding box center [1200, 22] width 25 height 25
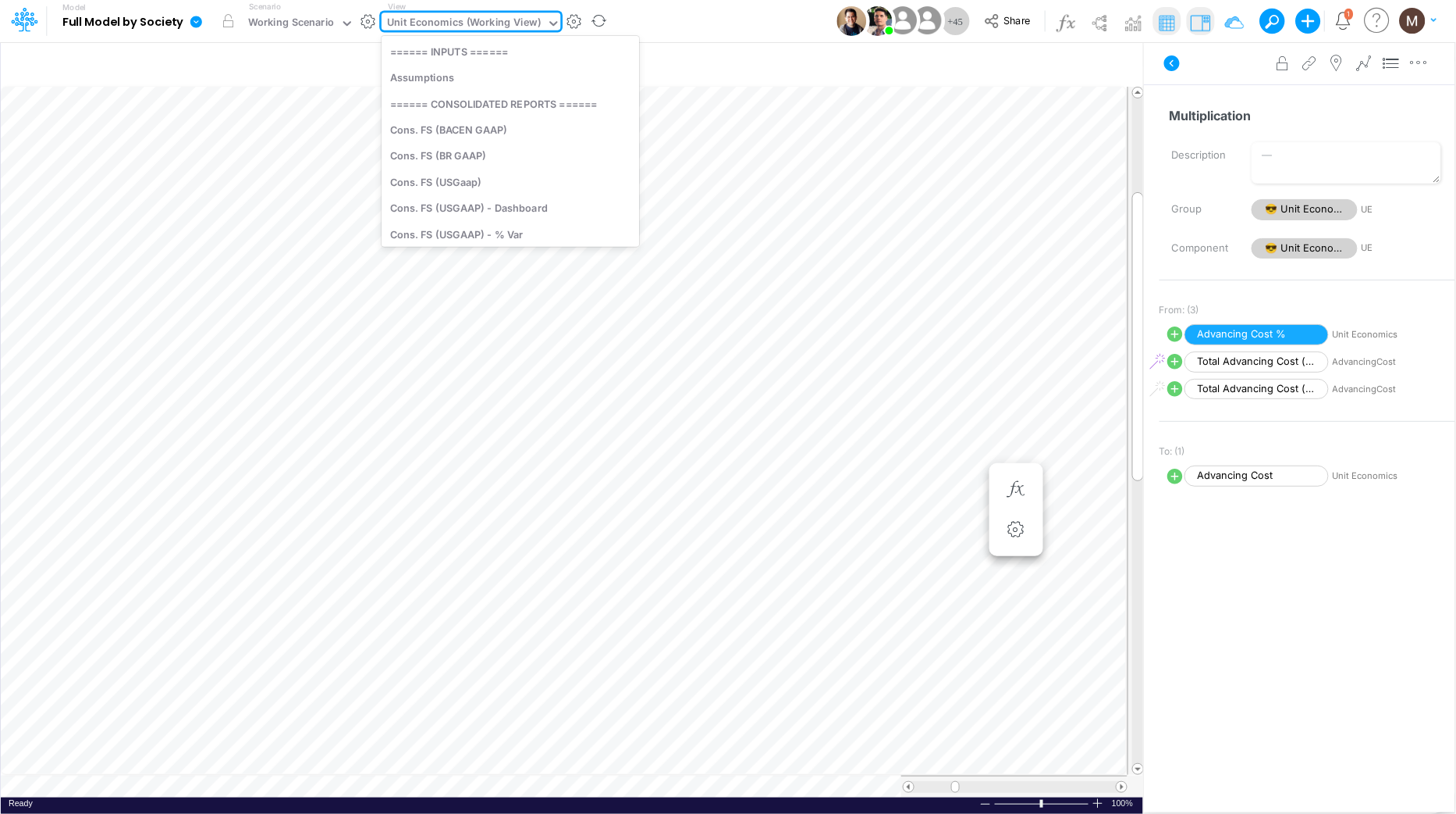
click at [418, 21] on div "Unit Economics (Working View)" at bounding box center [463, 24] width 154 height 18
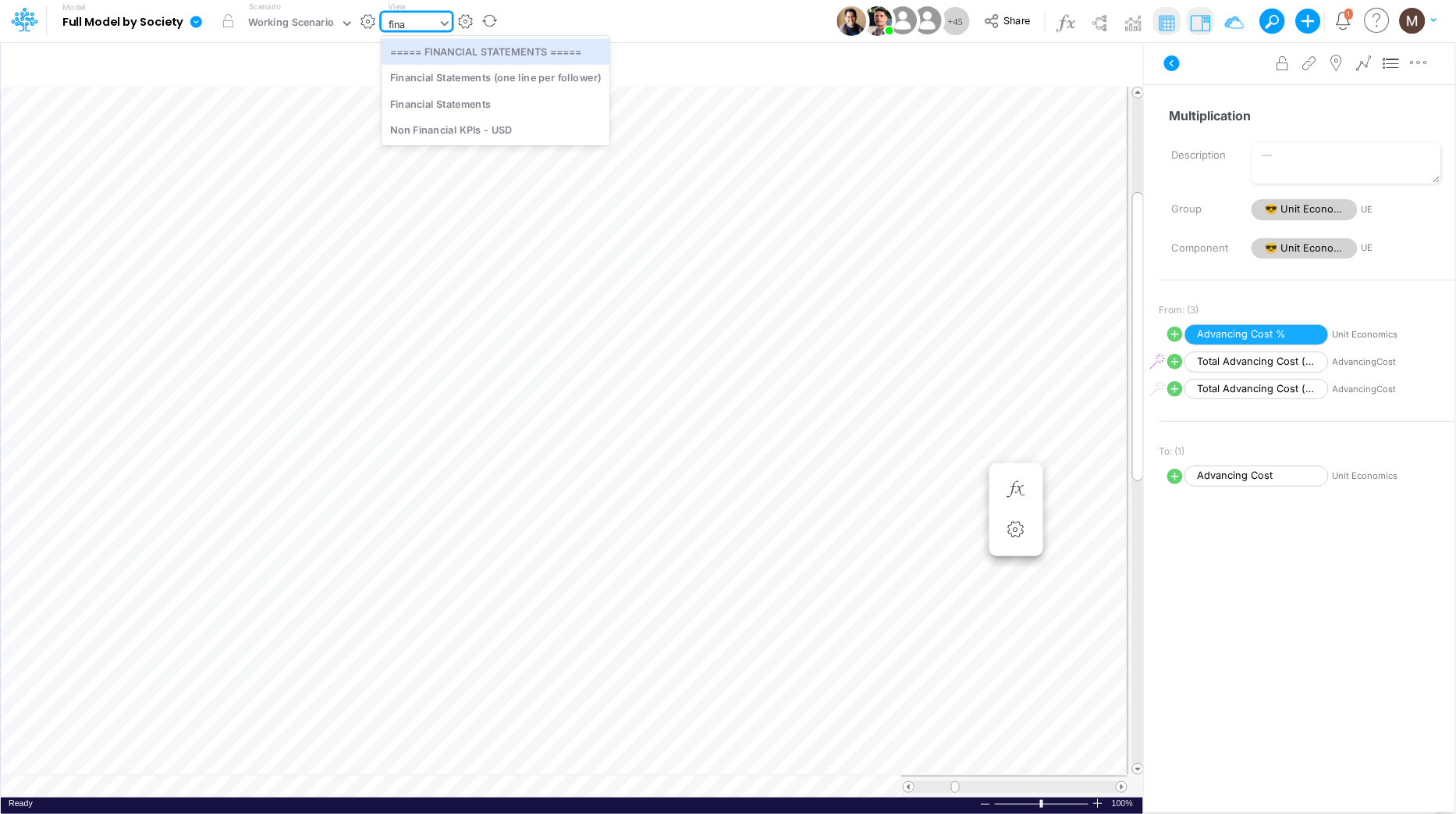
type input "finan"
click at [445, 96] on div "Financial Statements" at bounding box center [496, 103] width 228 height 26
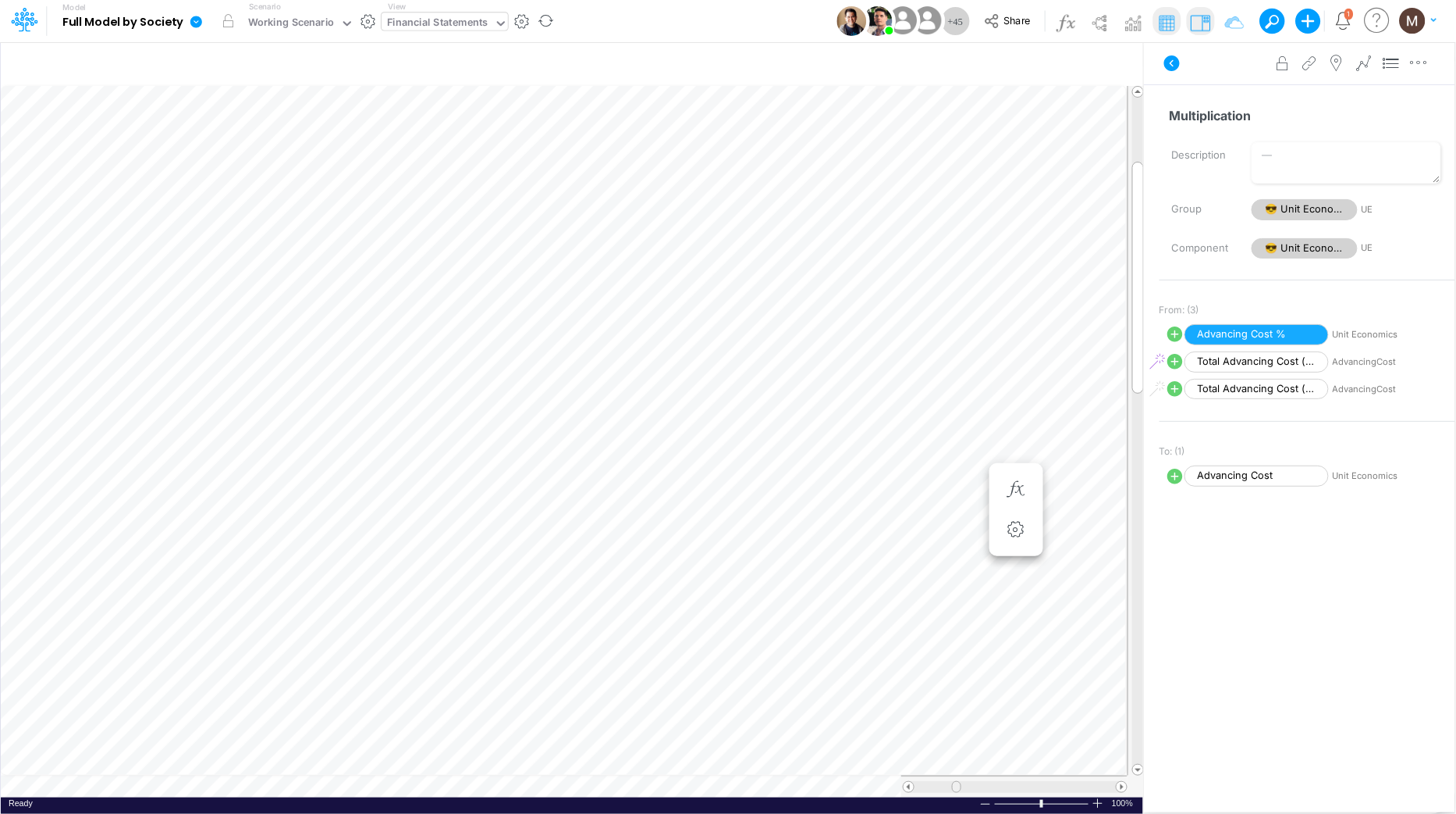
drag, startPoint x: 922, startPoint y: 786, endPoint x: 962, endPoint y: 782, distance: 40.2
click at [961, 782] on span at bounding box center [956, 787] width 10 height 10
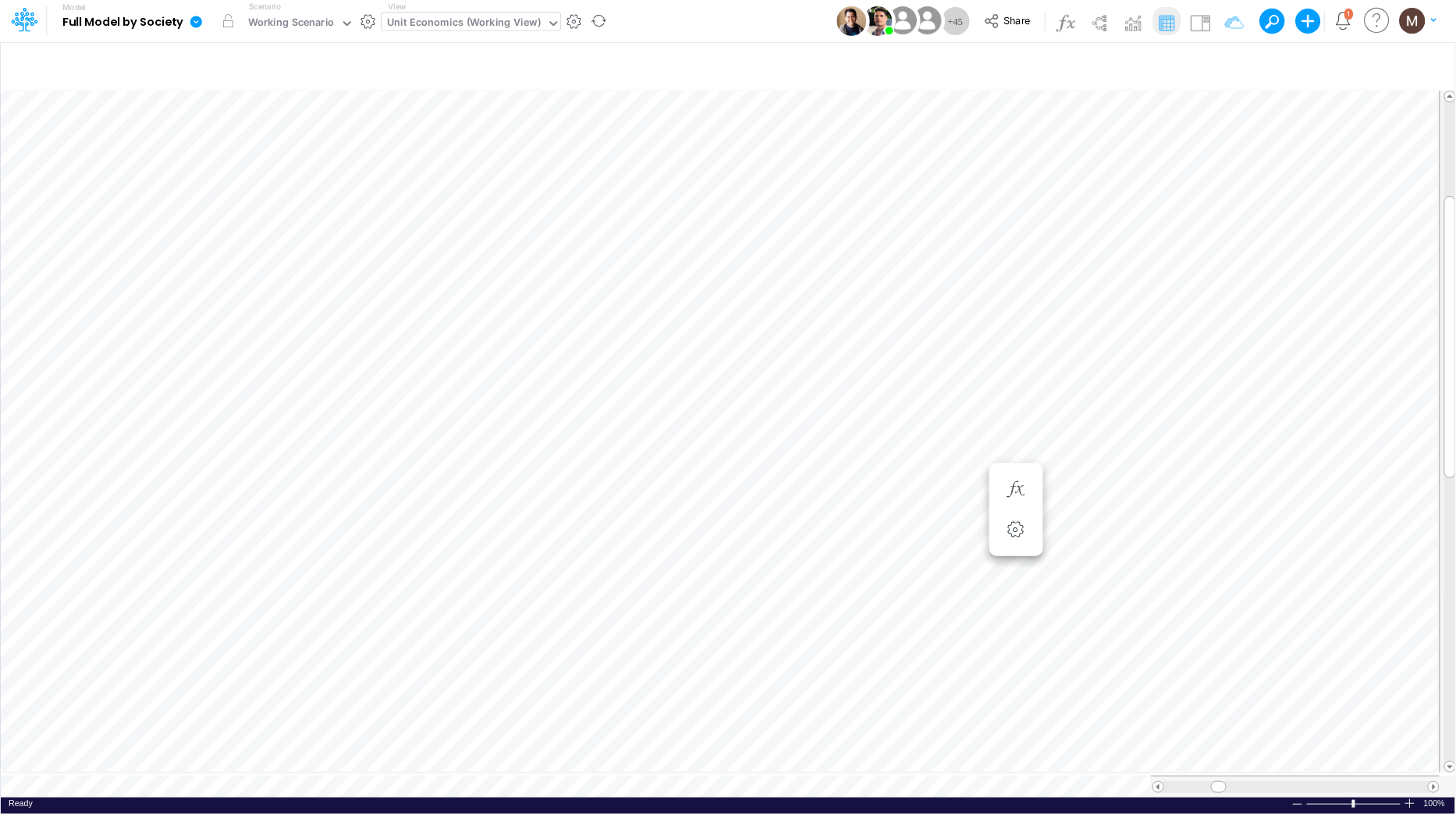
scroll to position [0, 1]
click at [1197, 22] on img at bounding box center [1200, 22] width 25 height 25
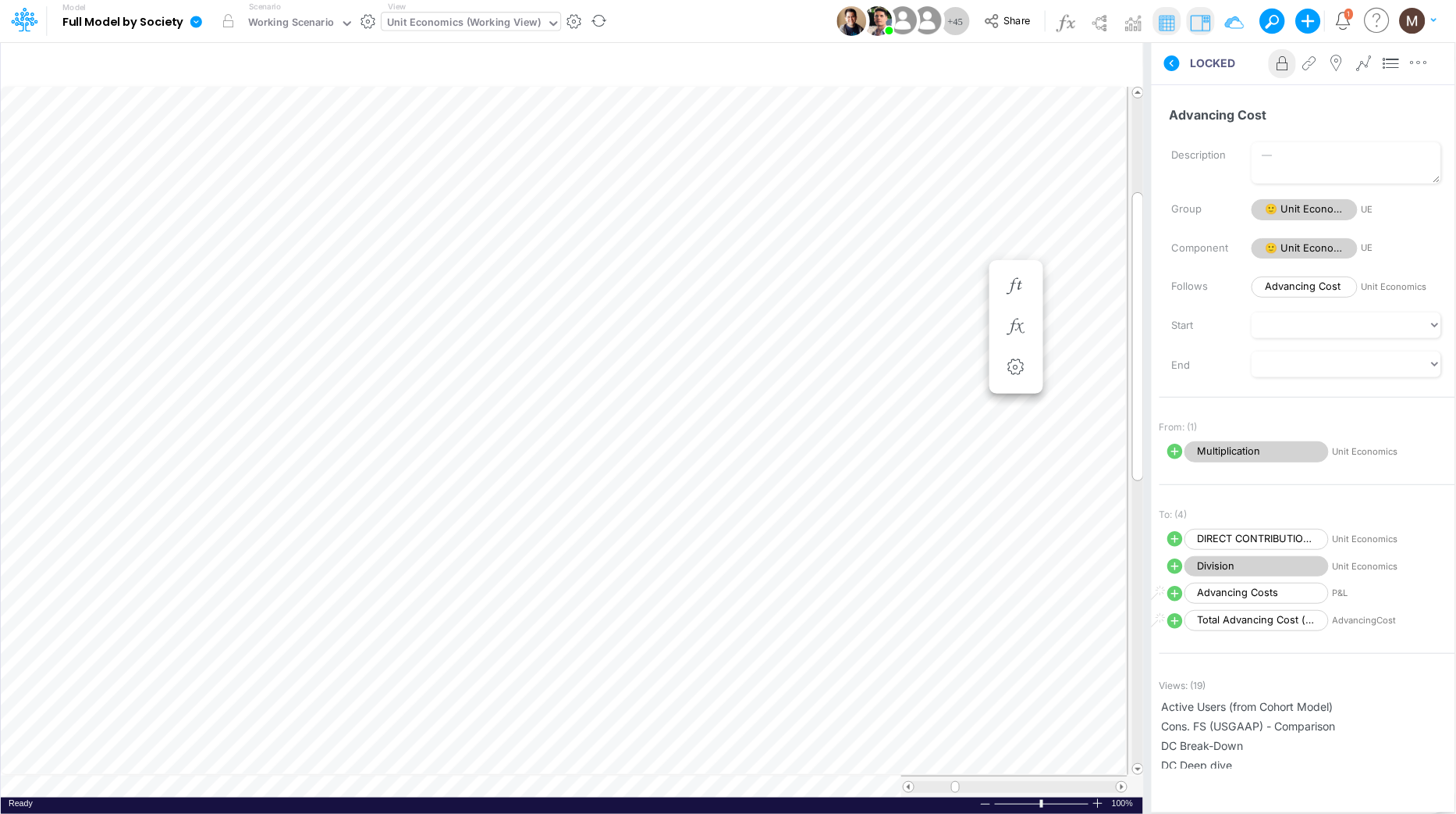
scroll to position [0, 1]
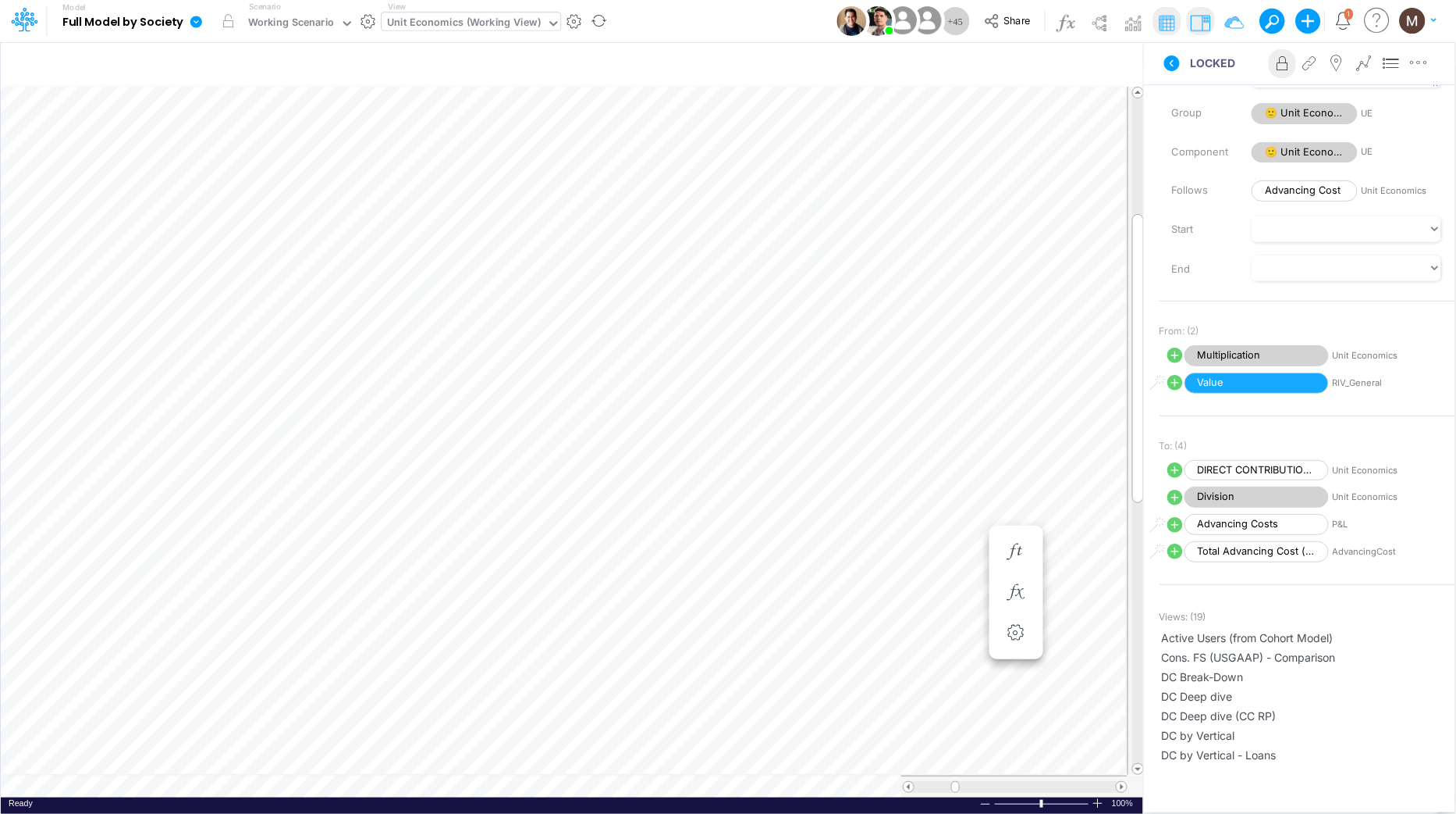
scroll to position [0, 1]
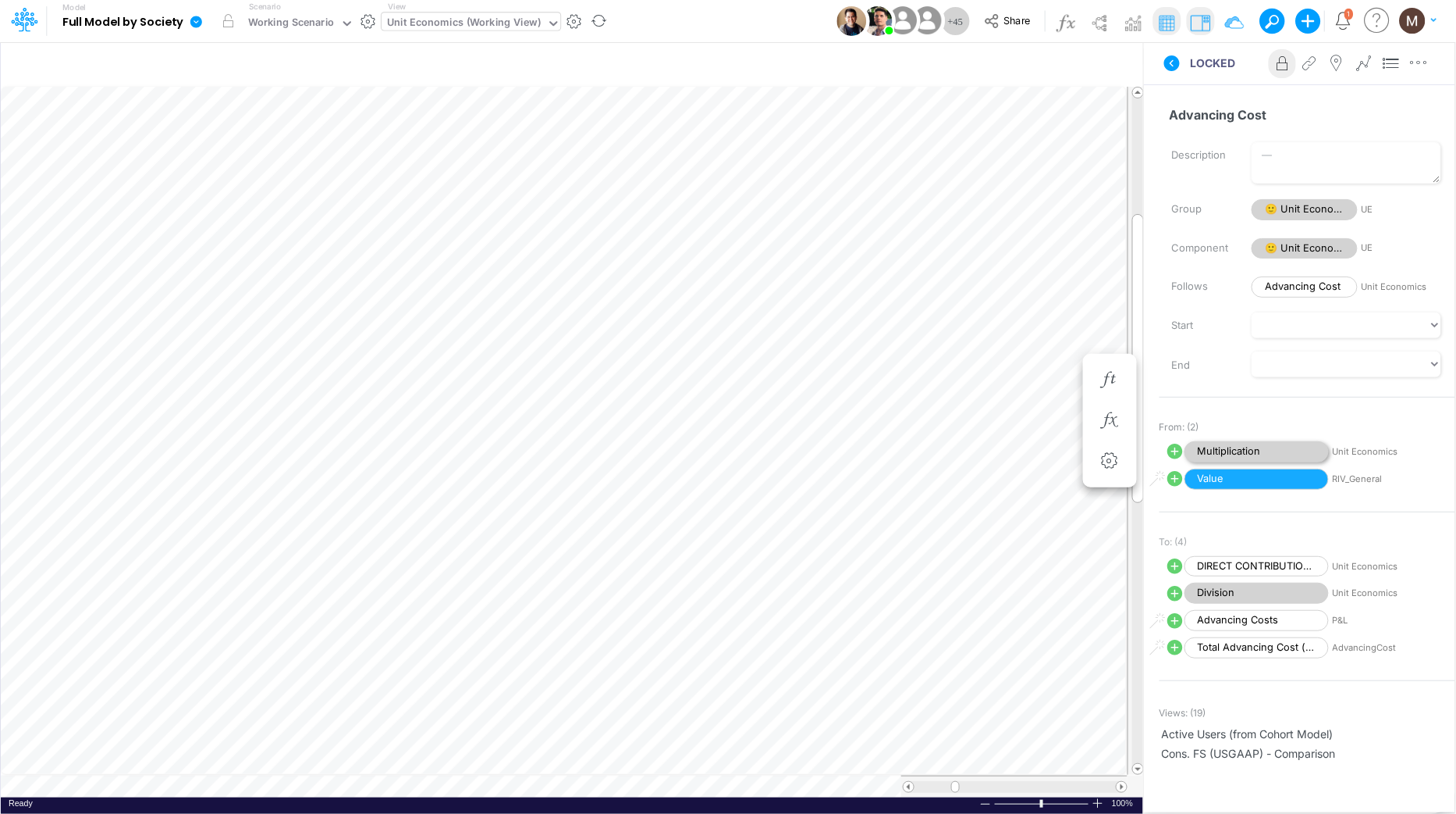
click at [1243, 448] on span "Multiplication" at bounding box center [1257, 451] width 144 height 21
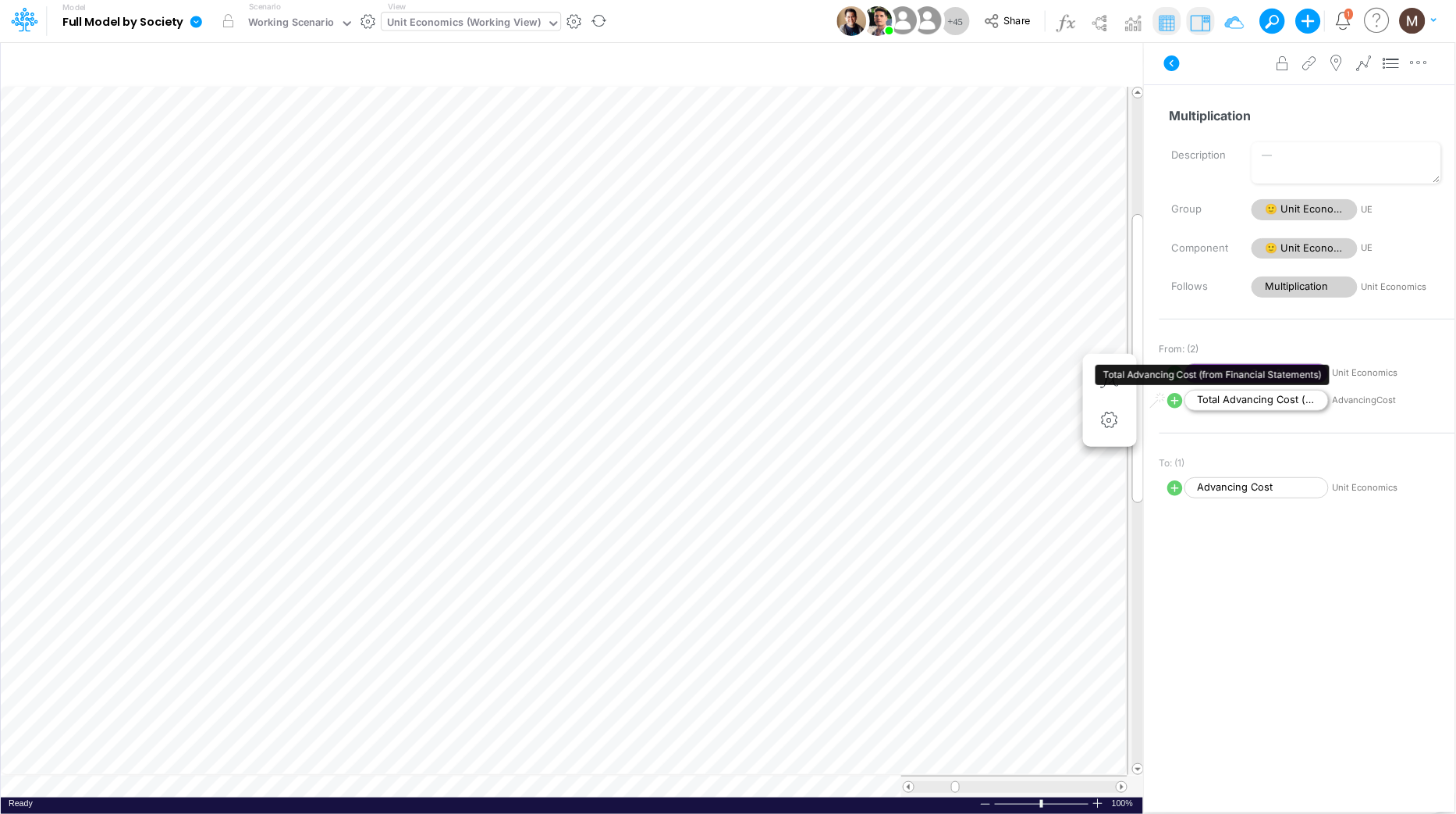
click at [1263, 399] on span "Total Advancing Cost (from Financial Statements)" at bounding box center [1257, 400] width 144 height 21
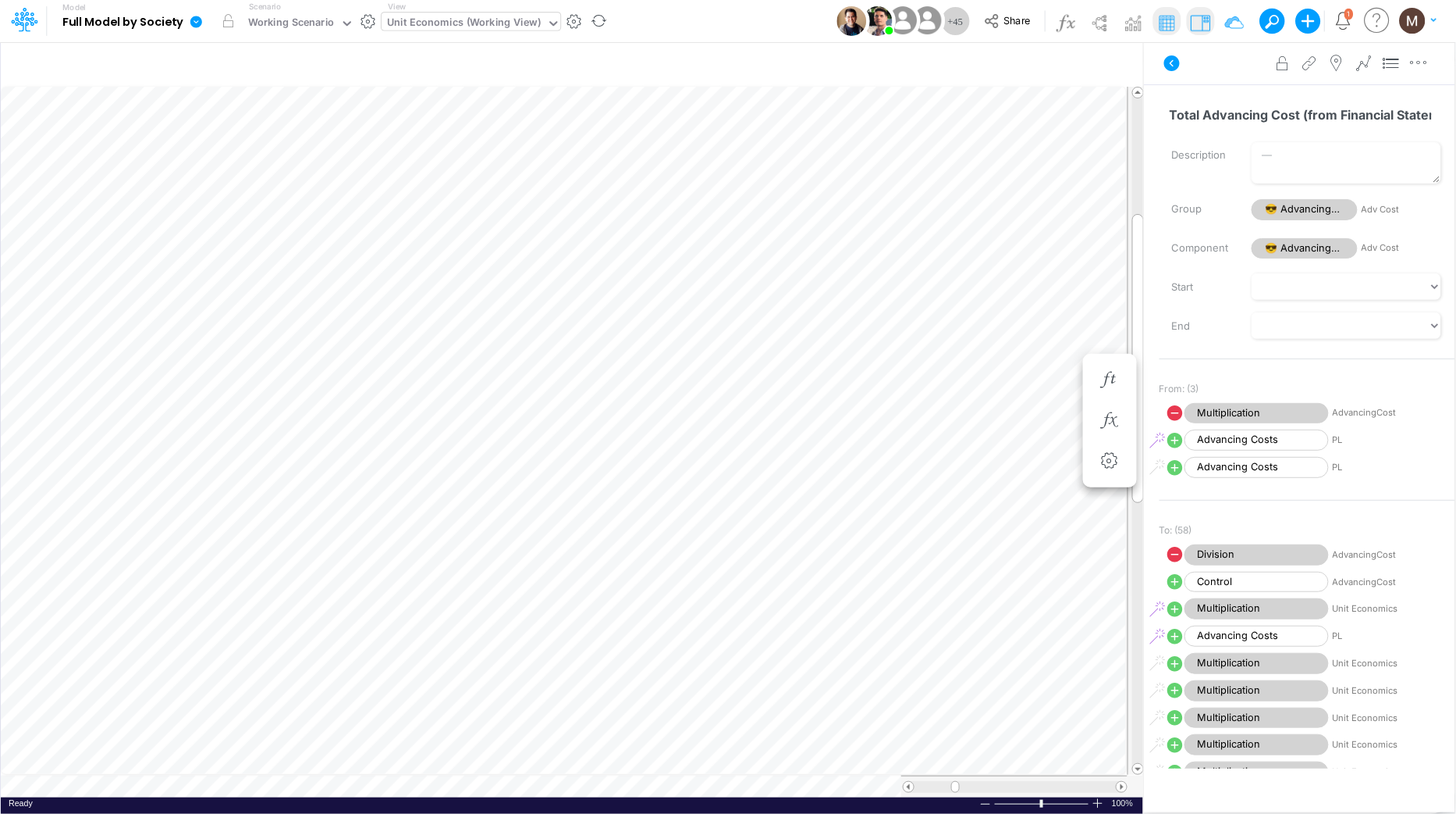
click at [447, 22] on div "Unit Economics (Working View)" at bounding box center [463, 24] width 154 height 18
type input "p"
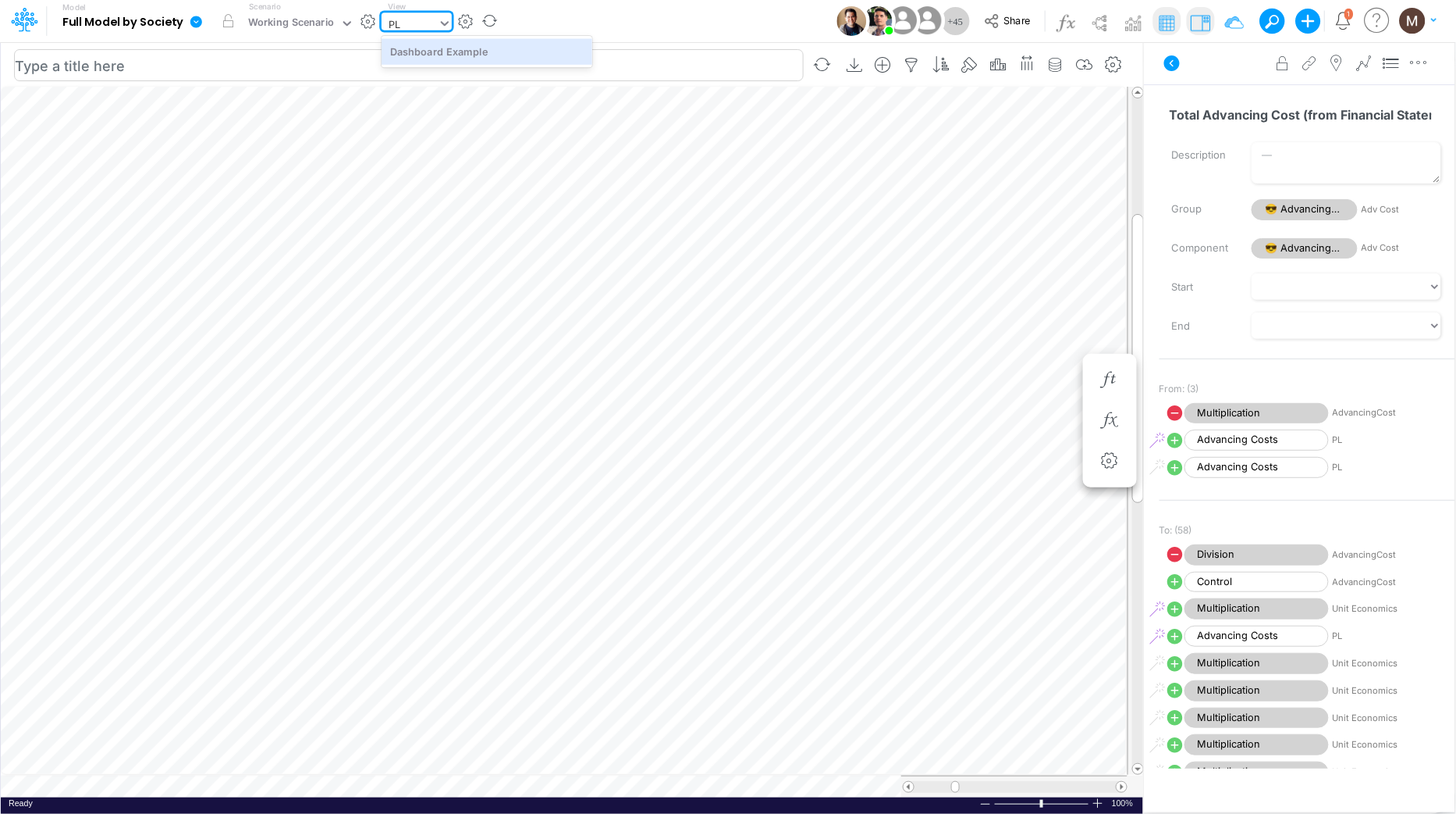
type input "PL"
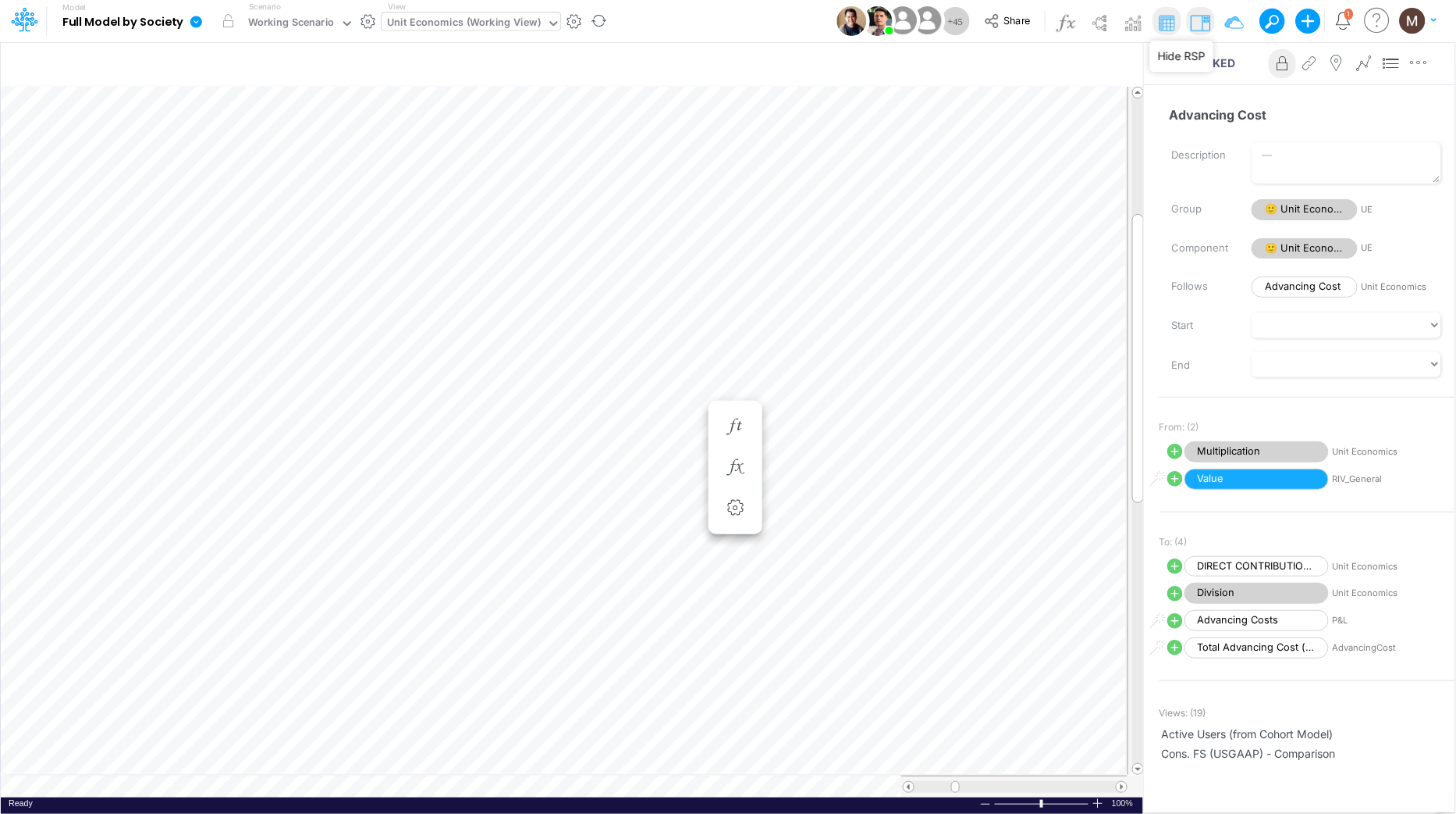
click at [1197, 17] on img at bounding box center [1200, 22] width 25 height 25
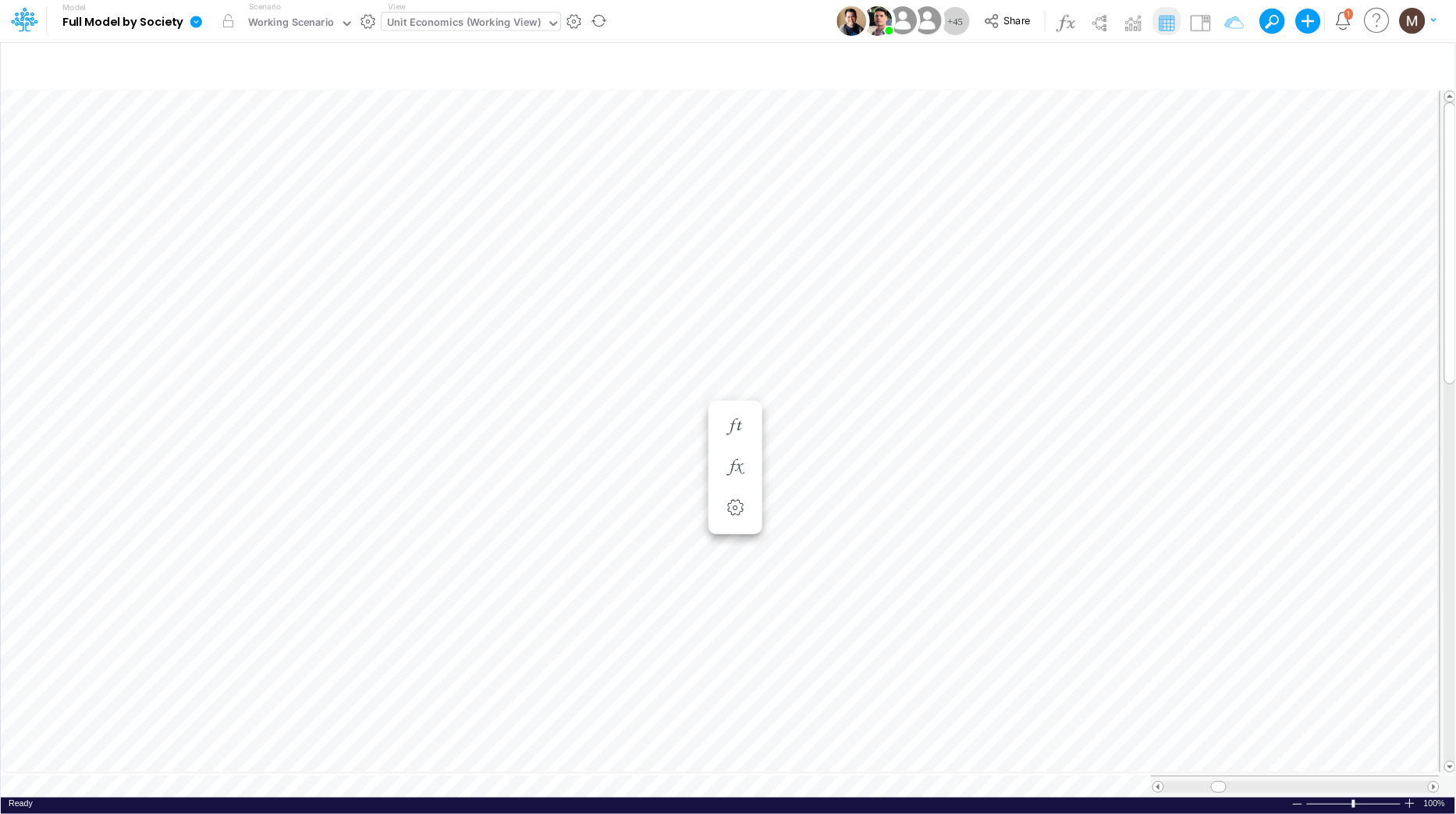
scroll to position [0, 1]
click at [1224, 66] on icon "button" at bounding box center [1224, 66] width 23 height 17
select select "tableSearchOR"
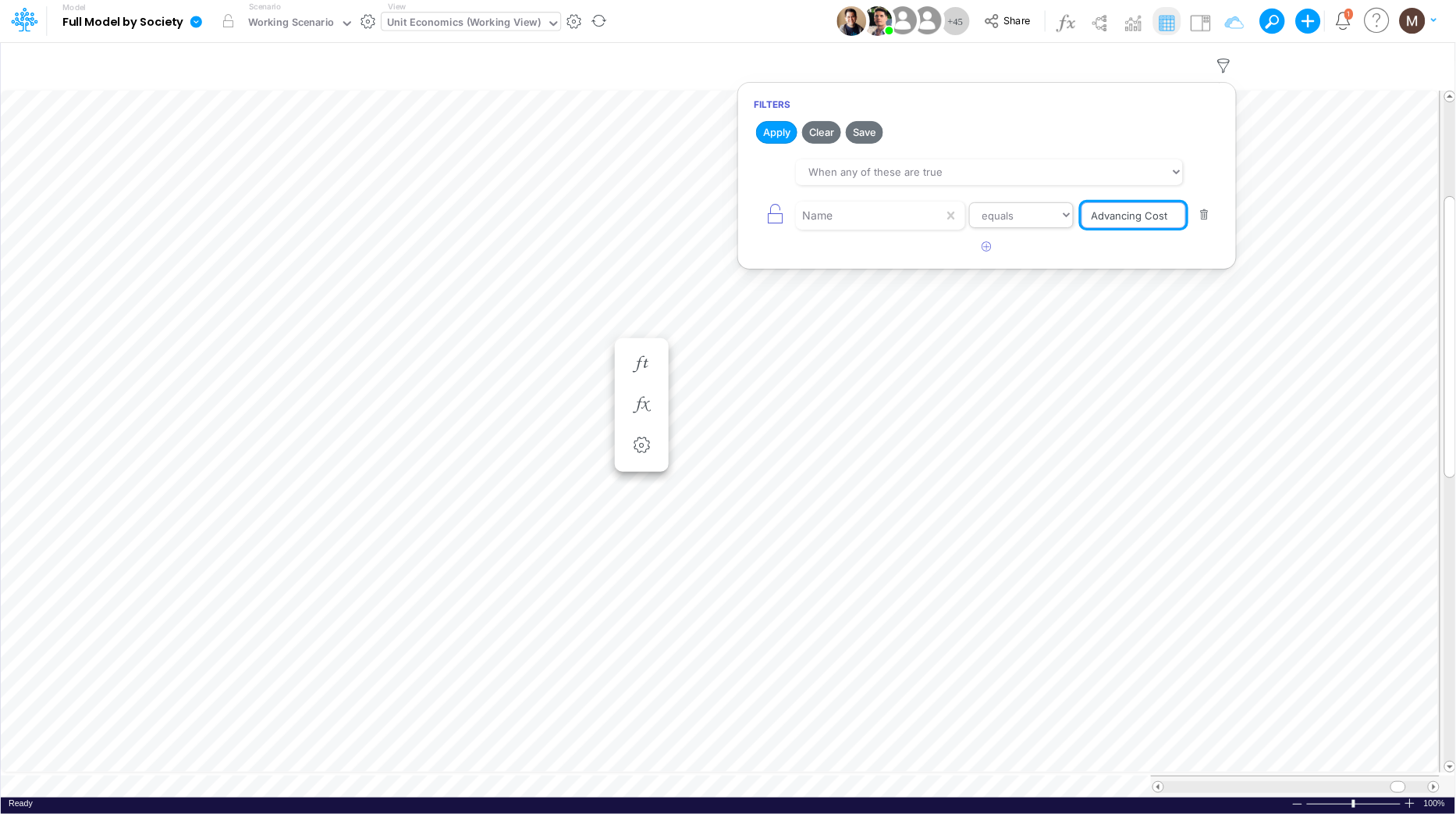
drag, startPoint x: 1174, startPoint y: 213, endPoint x: 1006, endPoint y: 218, distance: 168.1
click at [1007, 218] on div "Name equals not equal starts with ends with contains Advancing Cost" at bounding box center [987, 215] width 467 height 35
type input "tpv"
click at [784, 130] on button "Apply" at bounding box center [777, 132] width 42 height 22
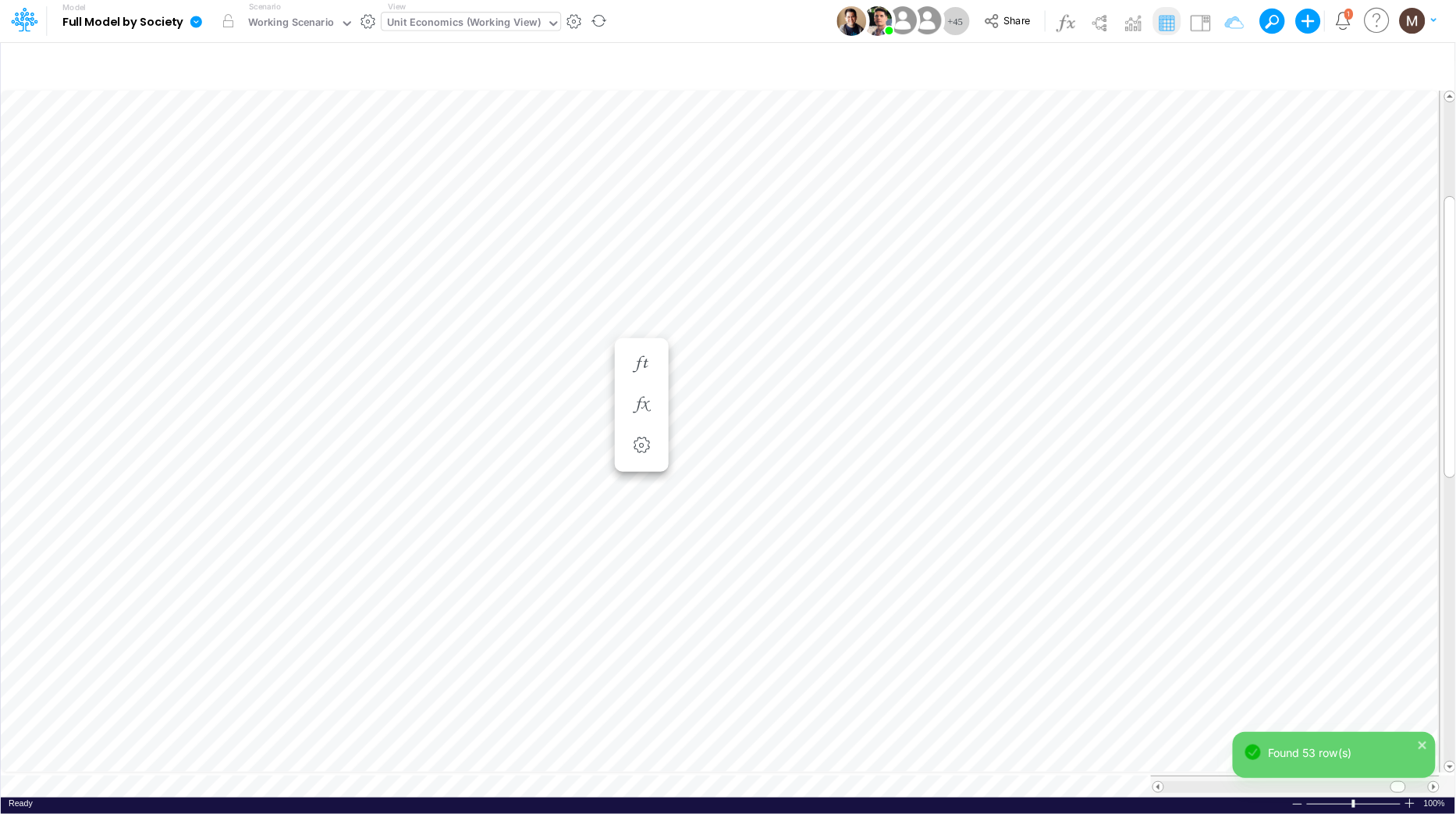
scroll to position [0, 1]
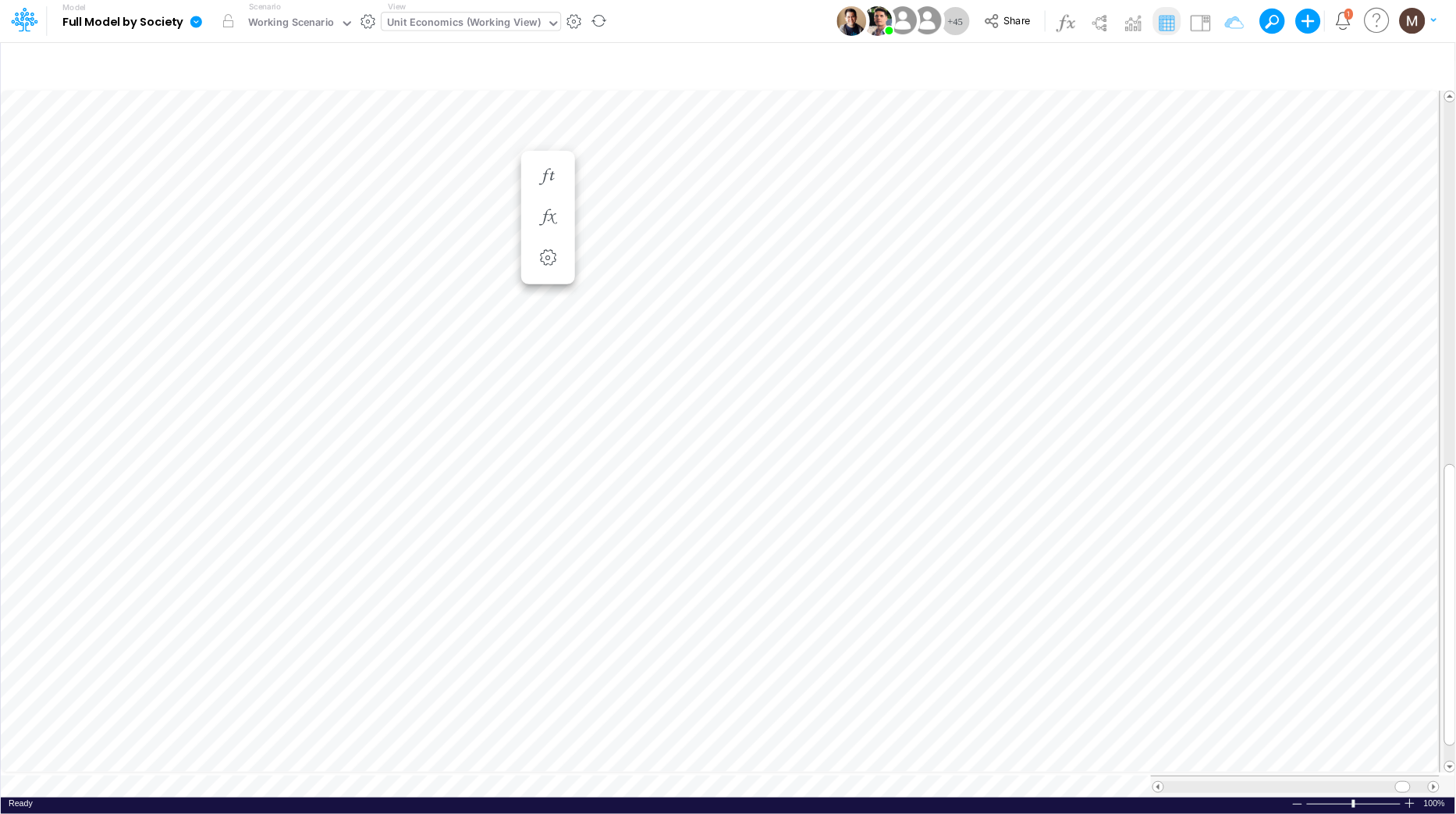
scroll to position [0, 1]
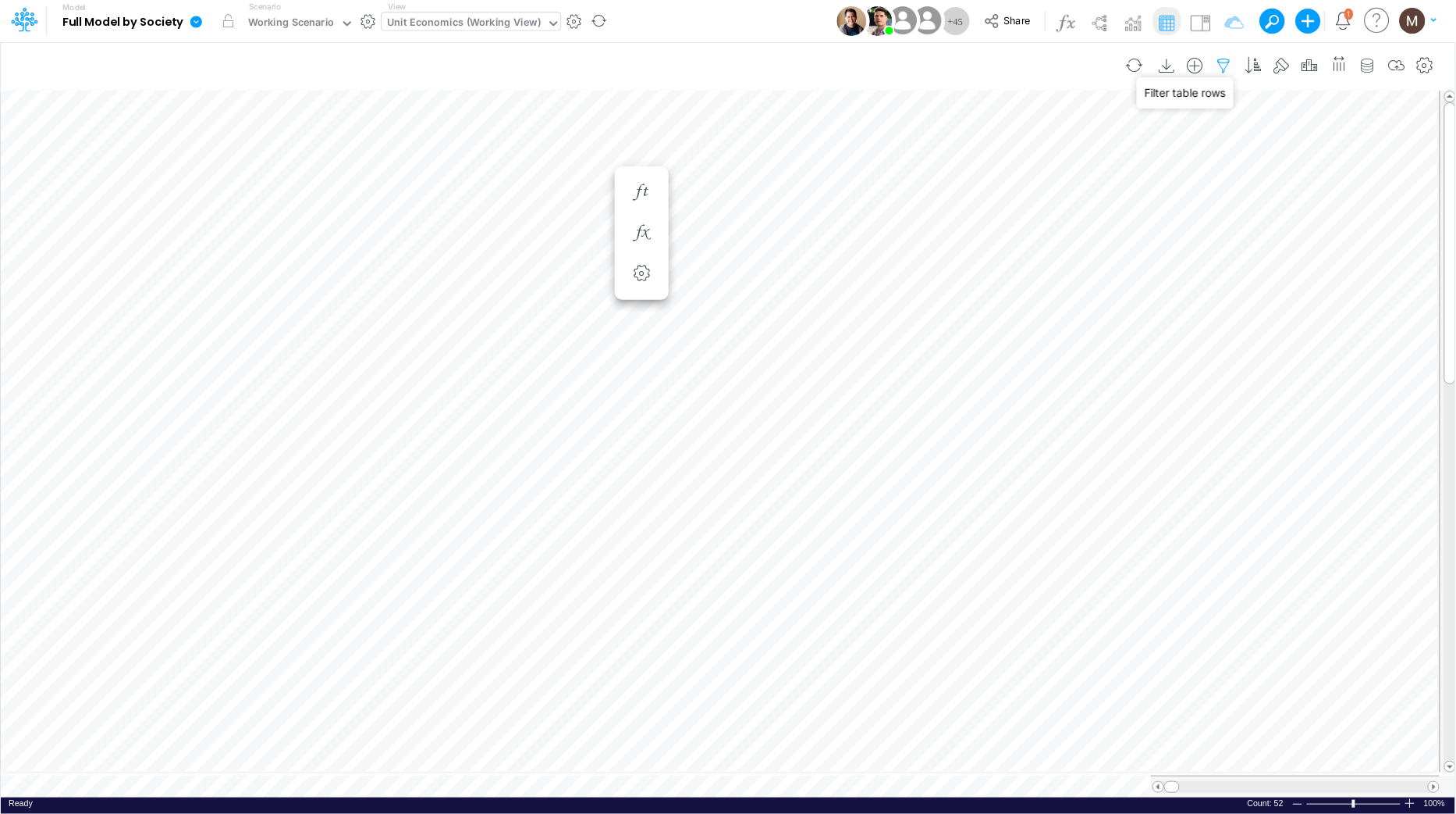
click at [1227, 61] on icon "button" at bounding box center [1224, 66] width 23 height 17
select select "tableSearchOR"
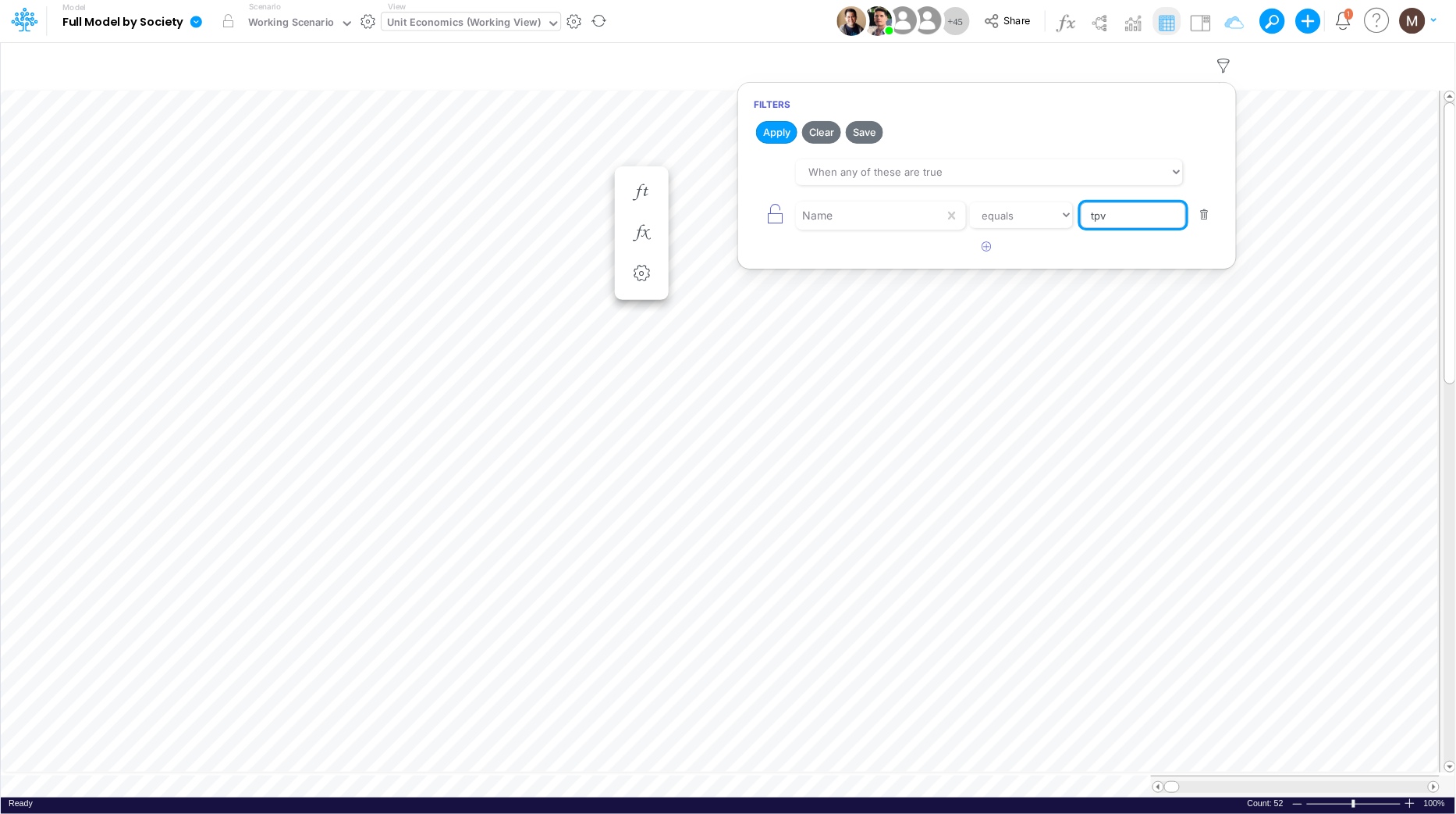
click at [1160, 224] on input "tpv" at bounding box center [1133, 216] width 105 height 27
drag, startPoint x: 1144, startPoint y: 217, endPoint x: 1053, endPoint y: 211, distance: 91.2
click at [1054, 211] on div "Name equals not equal starts with ends with contains tpv" at bounding box center [987, 215] width 467 height 35
type input "Advancing Cost"
click at [761, 124] on button "Apply" at bounding box center [777, 132] width 42 height 22
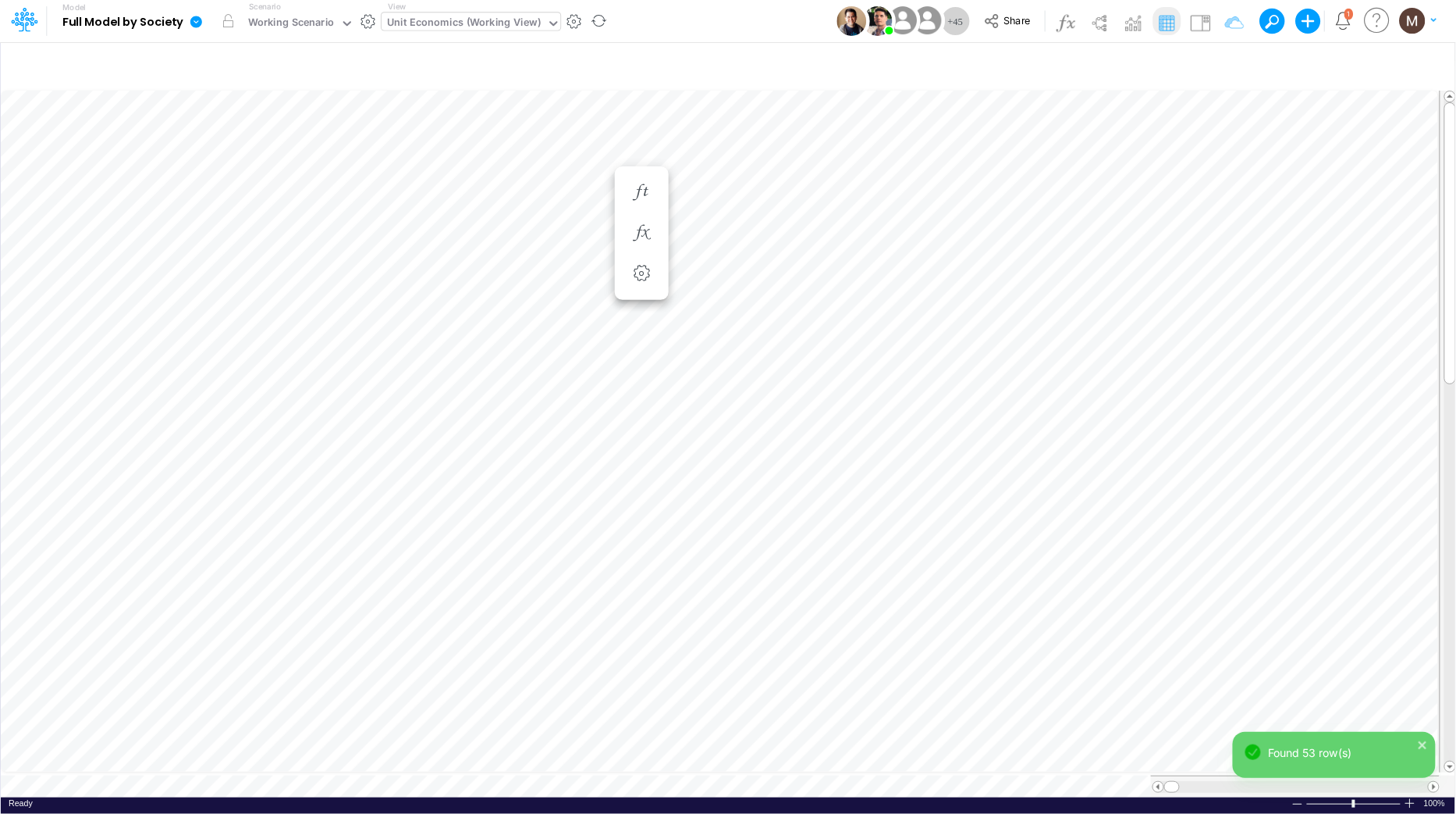
scroll to position [0, 1]
click at [738, 423] on icon "button" at bounding box center [735, 427] width 23 height 17
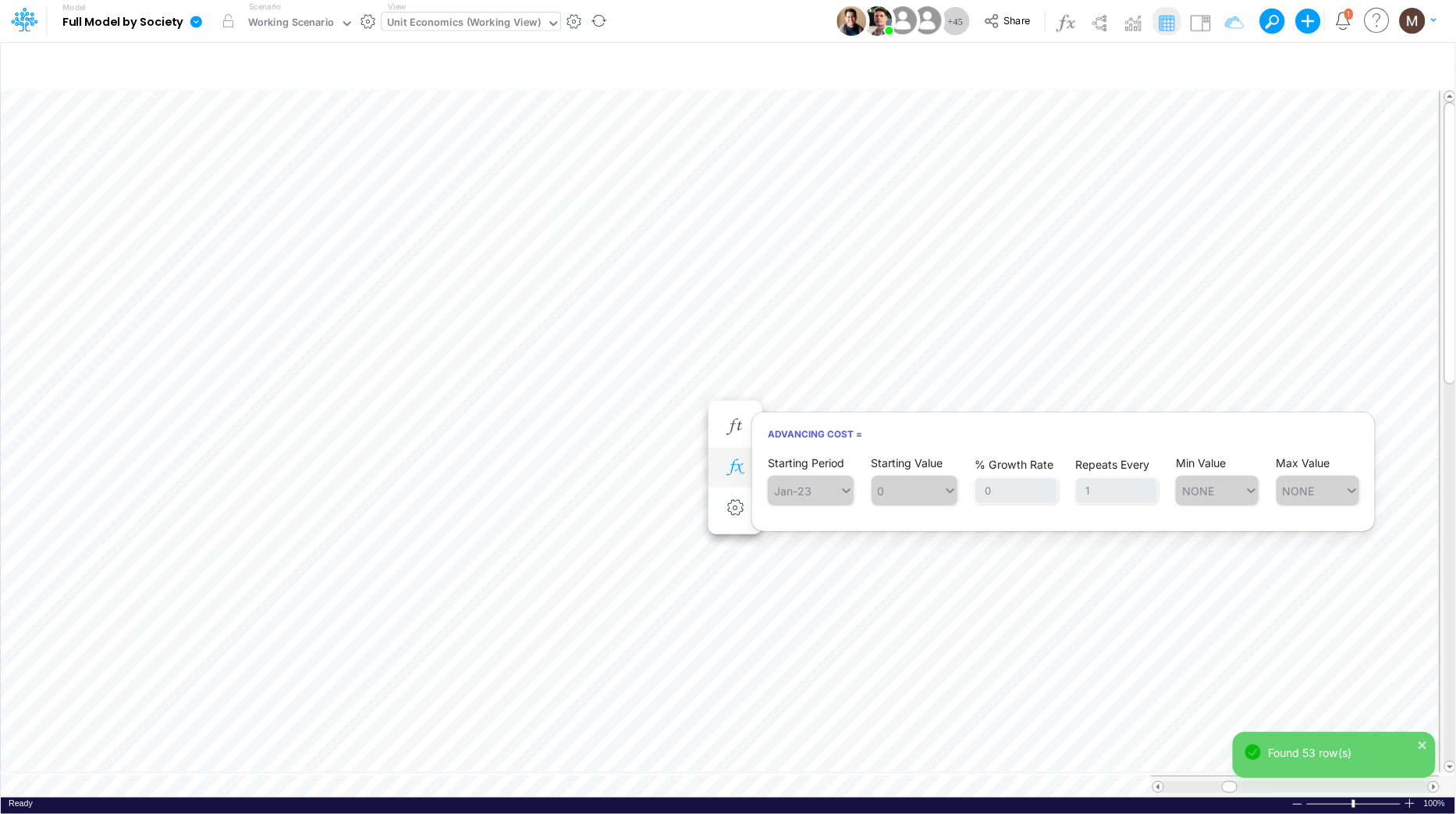
click at [725, 476] on button "button" at bounding box center [735, 468] width 29 height 32
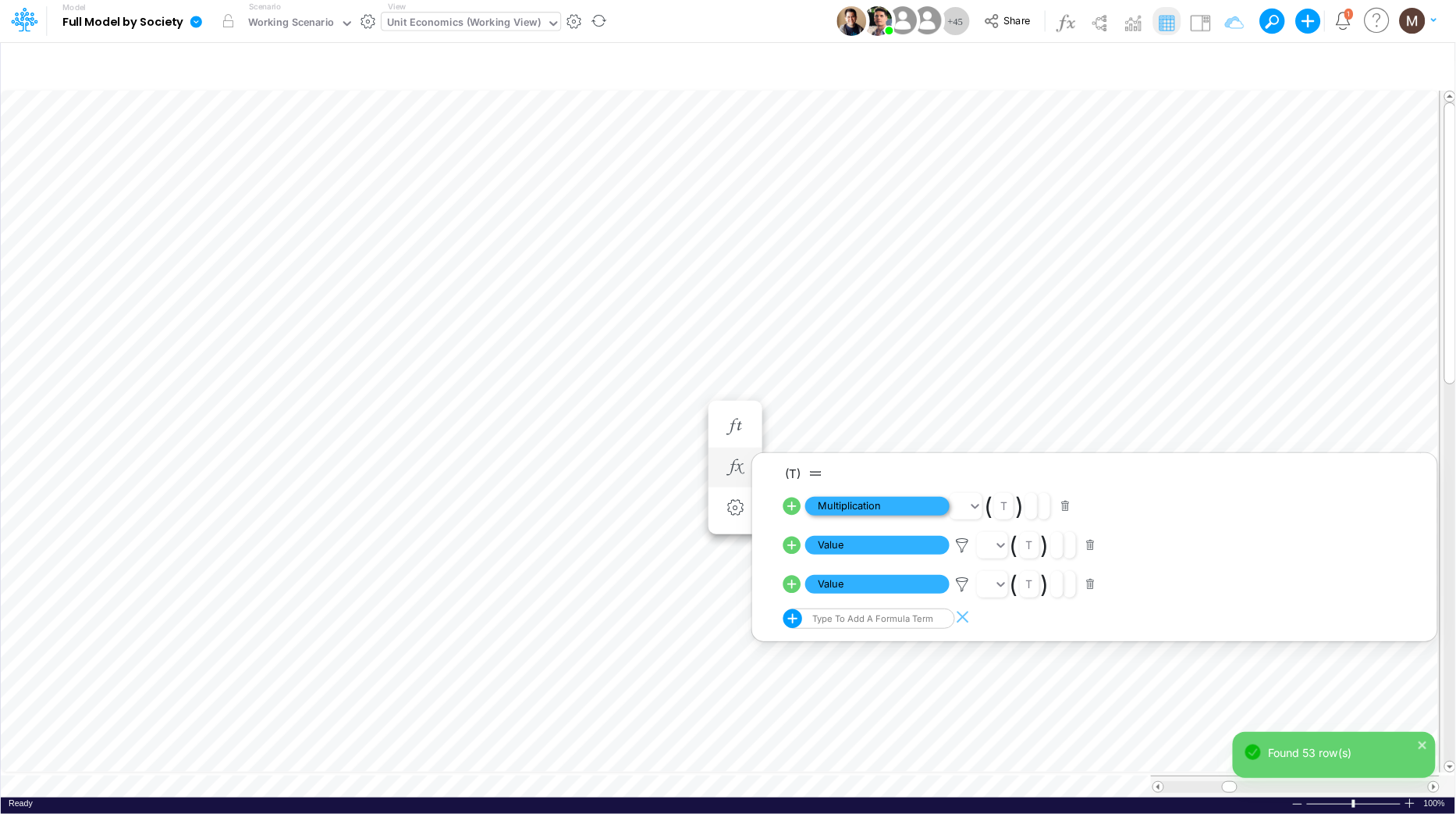
click at [878, 509] on span "Multiplication" at bounding box center [877, 507] width 144 height 20
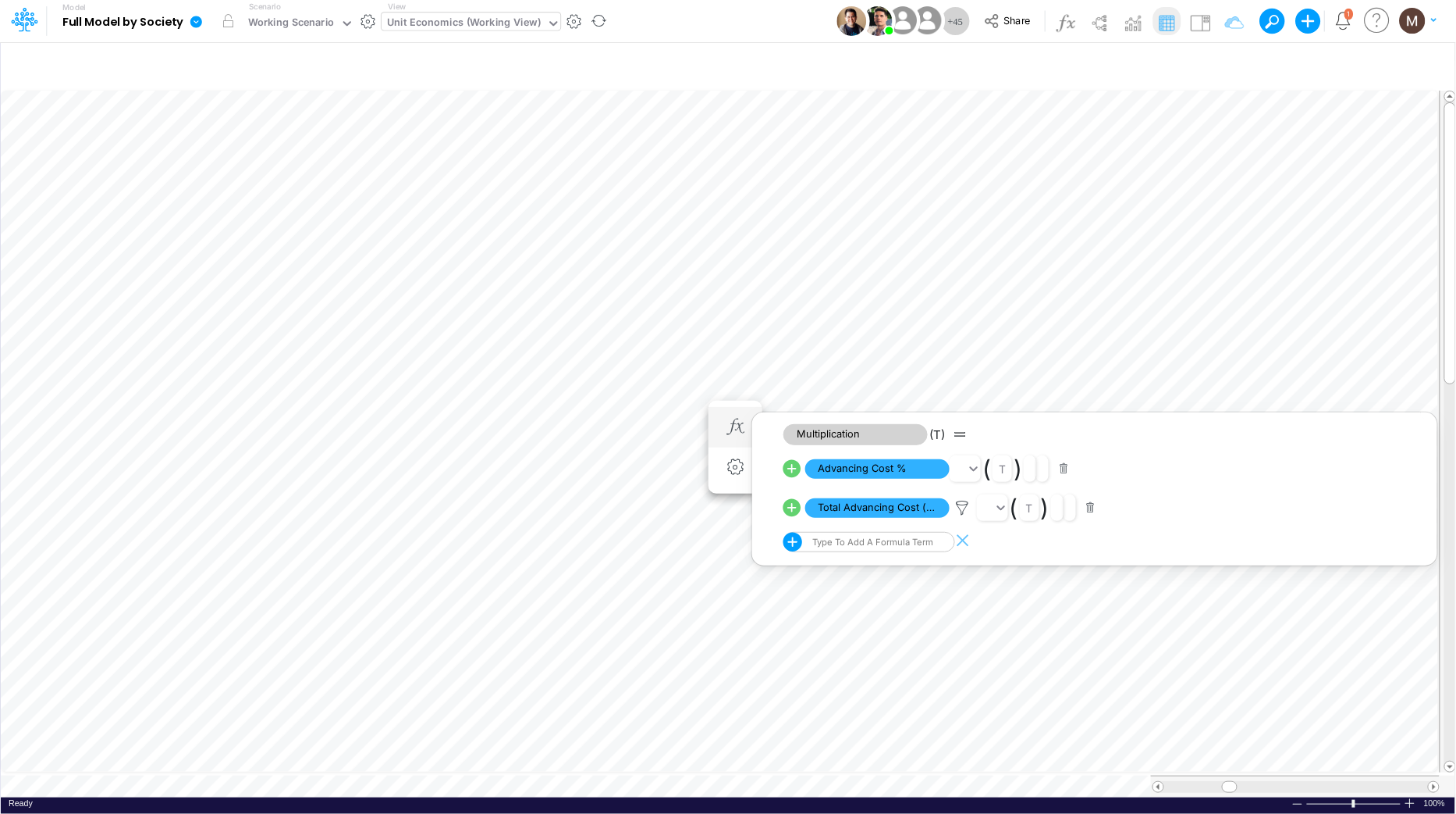
scroll to position [0, 1]
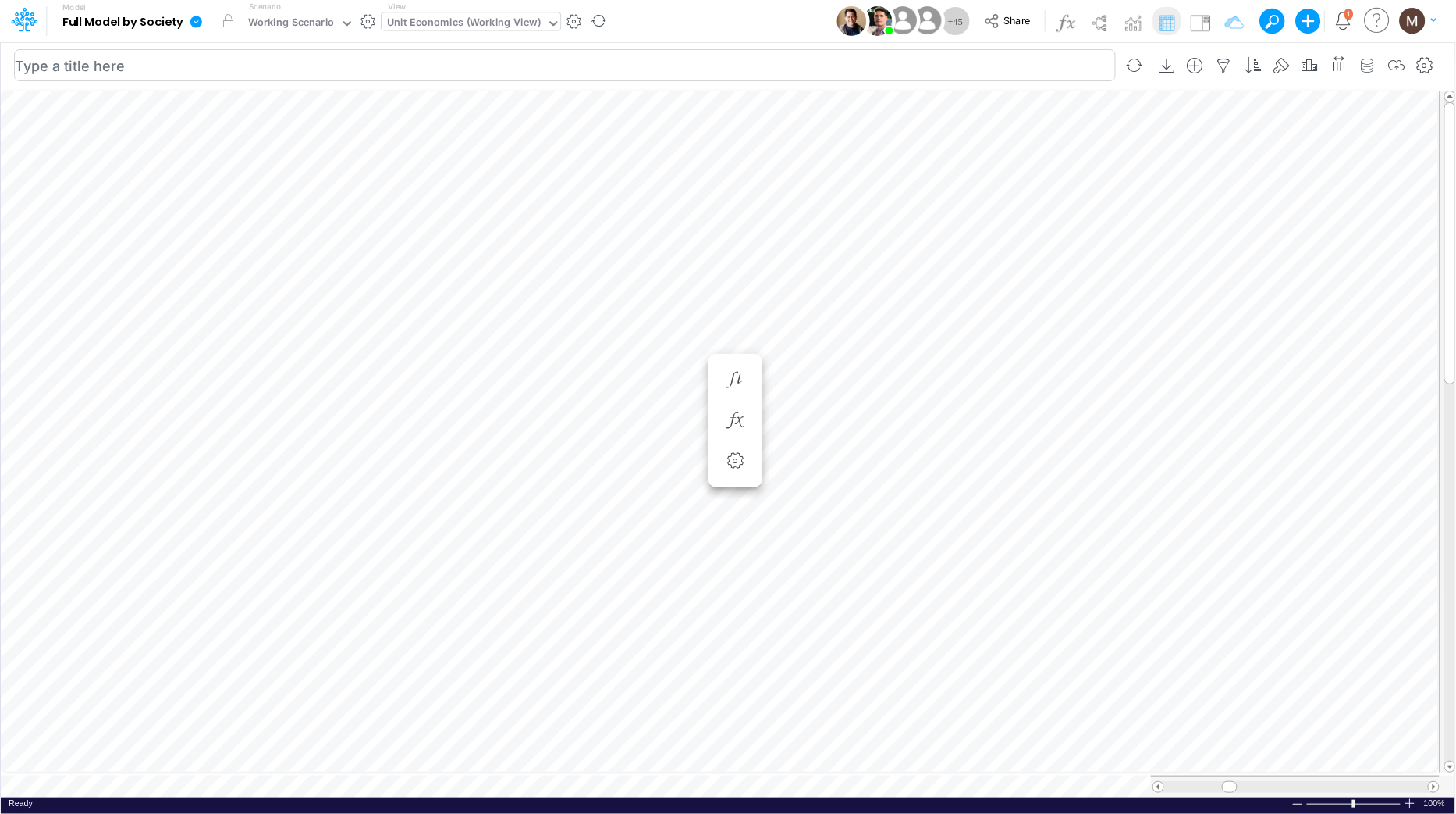
type input "DC by Vertical"
